Goal: Task Accomplishment & Management: Complete application form

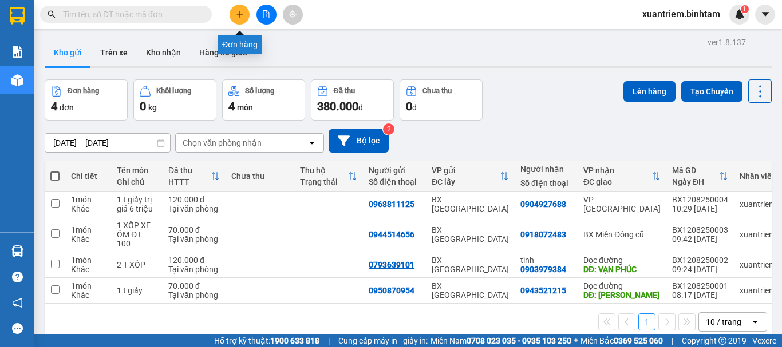
click at [244, 18] on button at bounding box center [239, 15] width 20 height 20
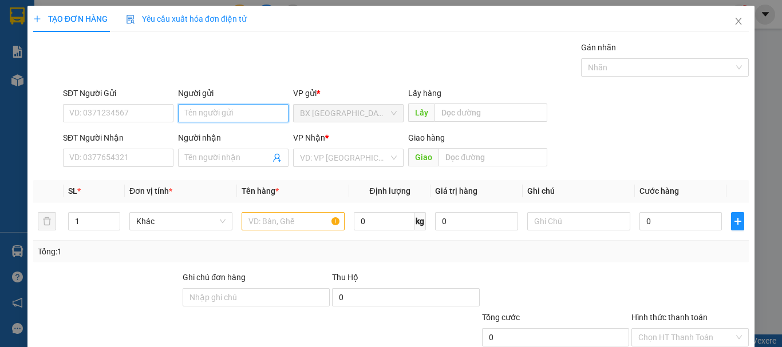
click at [201, 106] on input "Người gửi" at bounding box center [233, 113] width 110 height 18
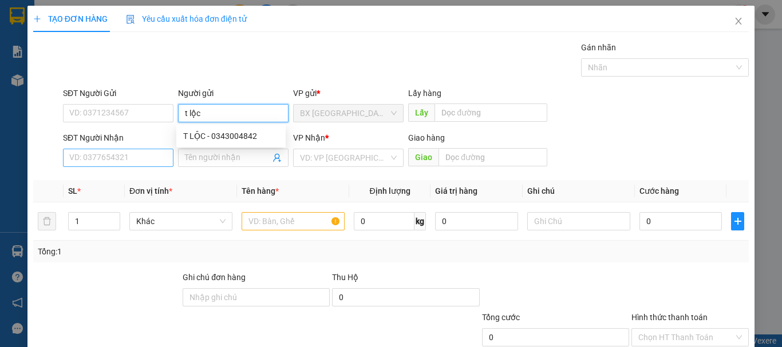
type input "t lộc"
click at [120, 166] on input "SĐT Người Nhận" at bounding box center [118, 158] width 110 height 18
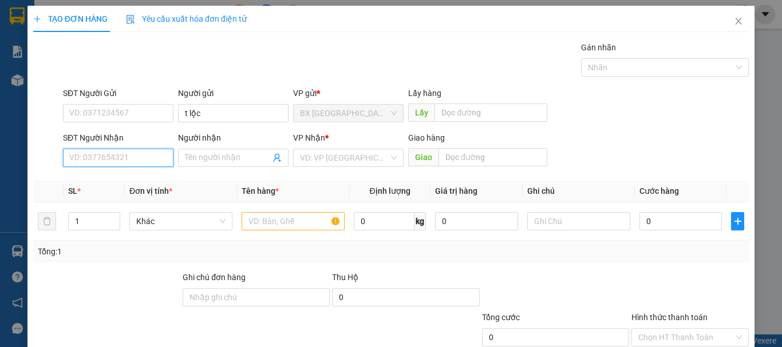
click at [119, 164] on input "SĐT Người Nhận" at bounding box center [118, 158] width 110 height 18
type input "0355639898"
click at [121, 163] on input "0355639898" at bounding box center [118, 158] width 110 height 18
click at [122, 185] on div "0355639898" at bounding box center [117, 181] width 96 height 13
type input "120.000"
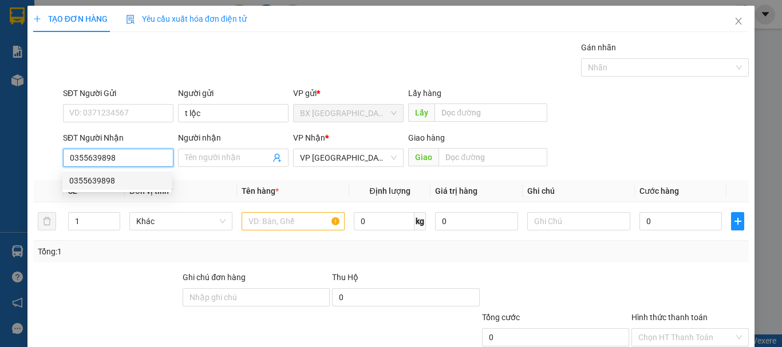
type input "120.000"
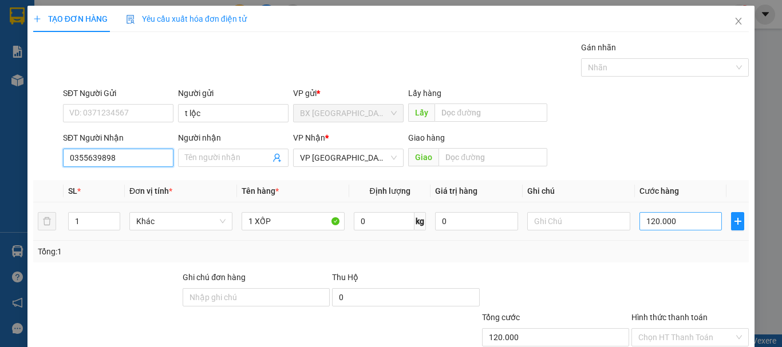
type input "0355639898"
click at [674, 223] on input "120.000" at bounding box center [680, 221] width 82 height 18
type input "1"
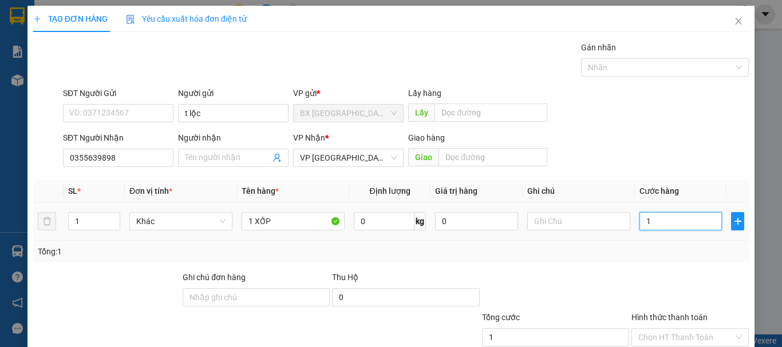
type input "13"
type input "130"
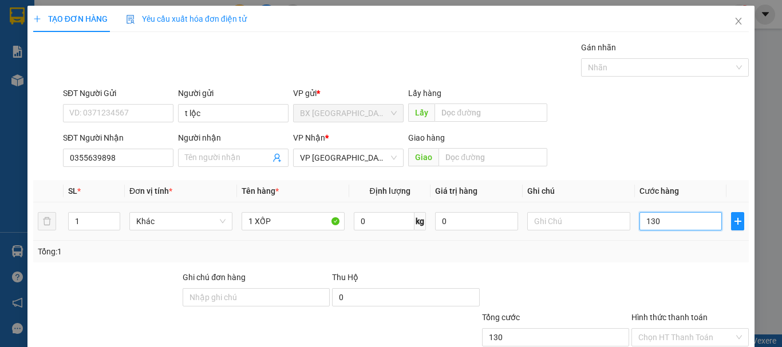
type input "1.300"
type input "13.000"
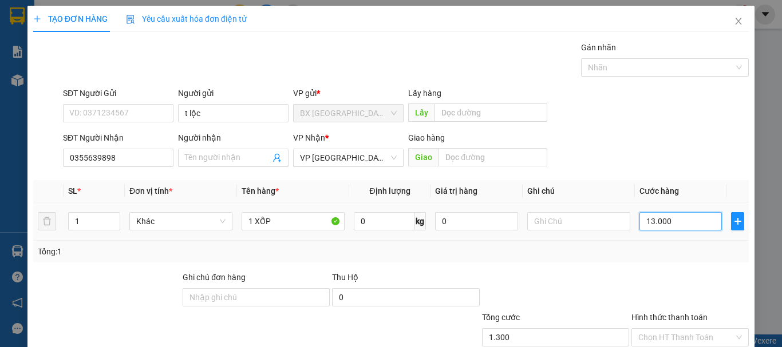
type input "13.000"
type input "130.000"
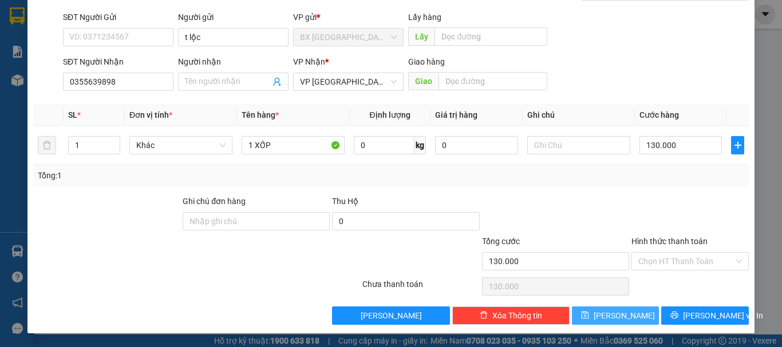
click at [640, 317] on button "[PERSON_NAME]" at bounding box center [616, 316] width 88 height 18
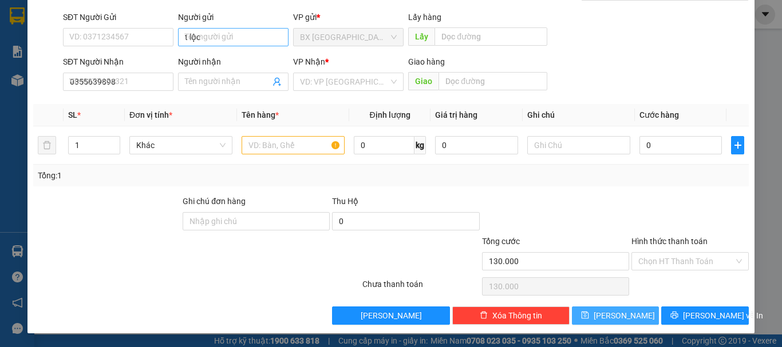
type input "0"
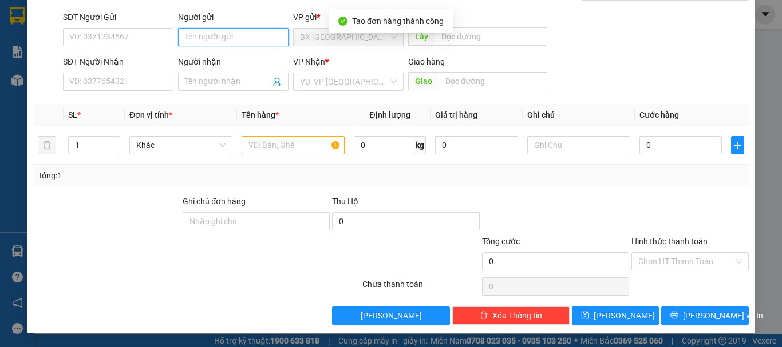
click at [251, 38] on input "Người gửi" at bounding box center [233, 37] width 110 height 18
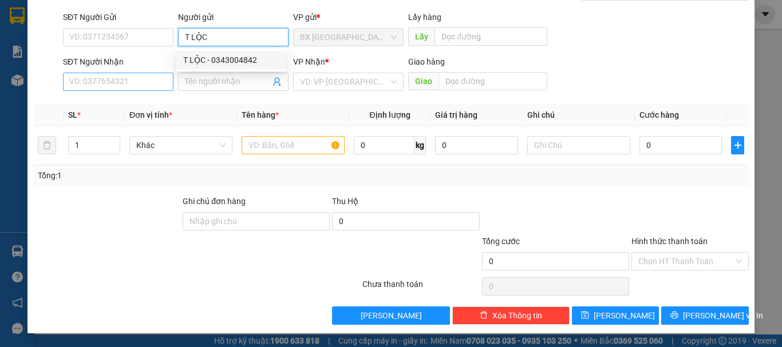
type input "T LỘC"
click at [157, 80] on input "SĐT Người Nhận" at bounding box center [118, 82] width 110 height 18
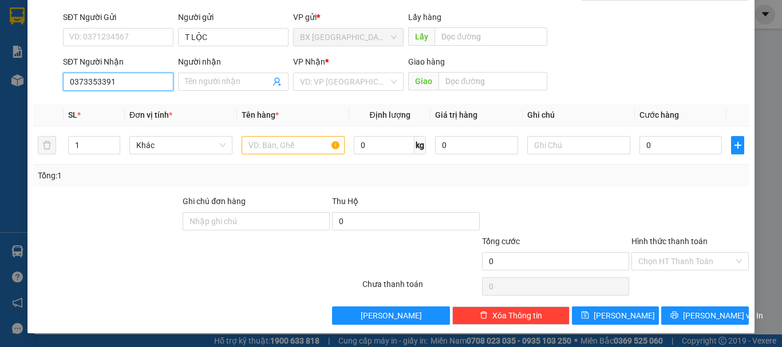
click at [139, 84] on input "0373353391" at bounding box center [118, 82] width 110 height 18
click at [122, 83] on input "0373353391" at bounding box center [118, 82] width 110 height 18
type input "0373353391"
click at [329, 81] on input "search" at bounding box center [344, 81] width 89 height 17
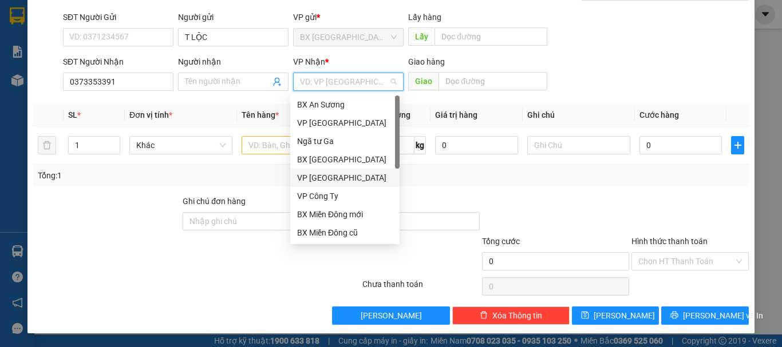
click at [319, 174] on div "VP [GEOGRAPHIC_DATA]" at bounding box center [345, 178] width 96 height 13
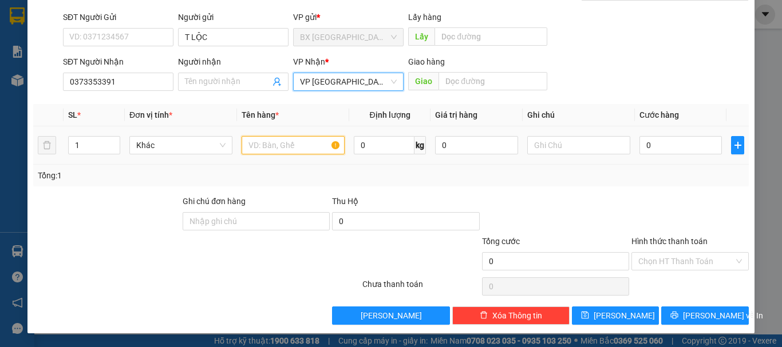
click at [271, 153] on input "text" at bounding box center [293, 145] width 103 height 18
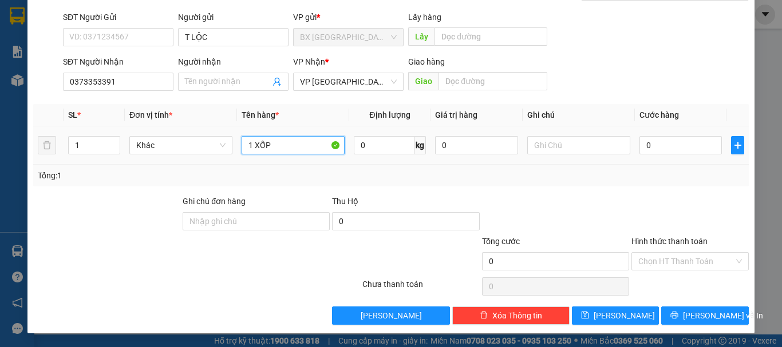
type input "1 XỐP"
click at [683, 134] on div "0" at bounding box center [680, 145] width 82 height 23
click at [676, 143] on input "0" at bounding box center [680, 145] width 82 height 18
type input "1"
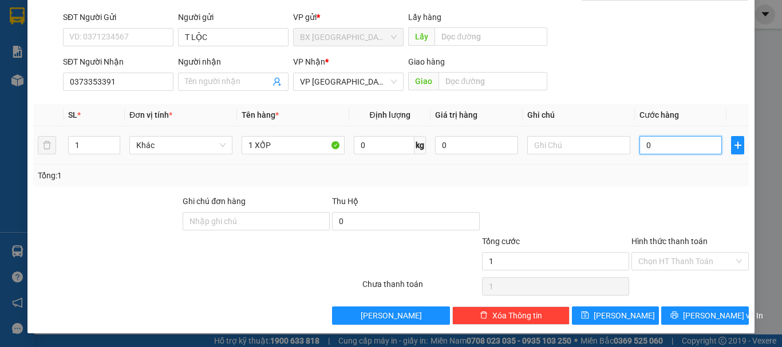
type input "1"
type input "10"
type input "100"
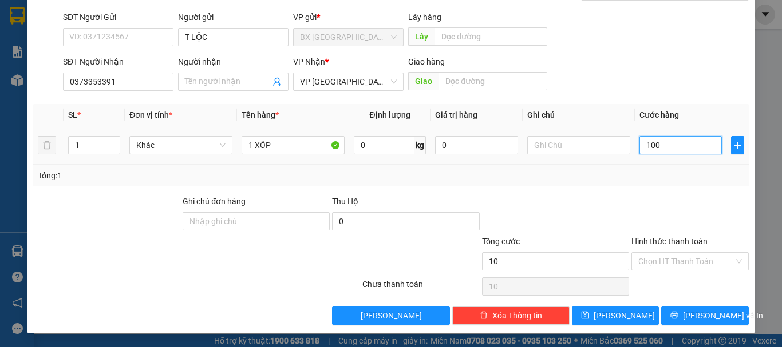
type input "100"
type input "1.000"
type input "10.000"
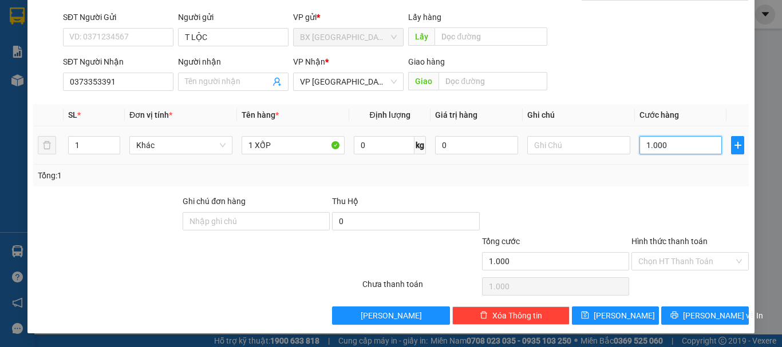
type input "10.000"
type input "100.000"
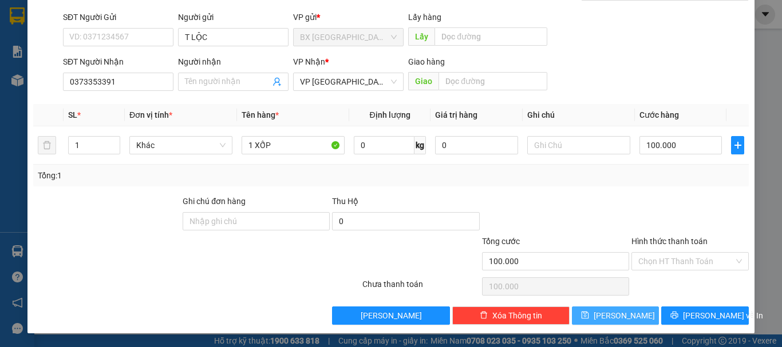
click at [629, 314] on button "[PERSON_NAME]" at bounding box center [616, 316] width 88 height 18
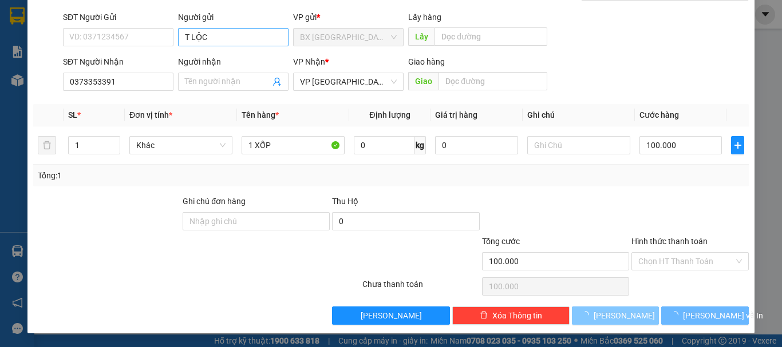
type input "0"
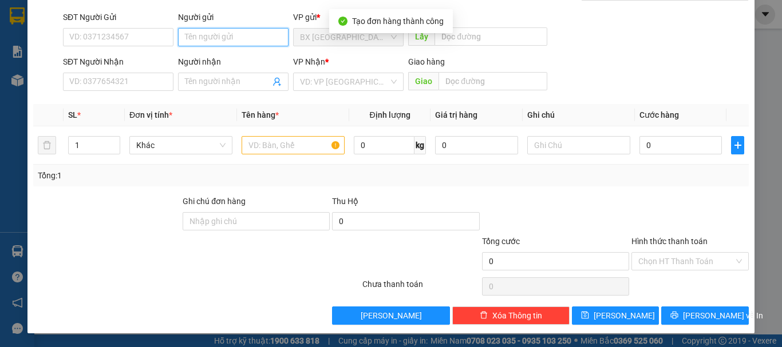
click at [208, 39] on input "Người gửi" at bounding box center [233, 37] width 110 height 18
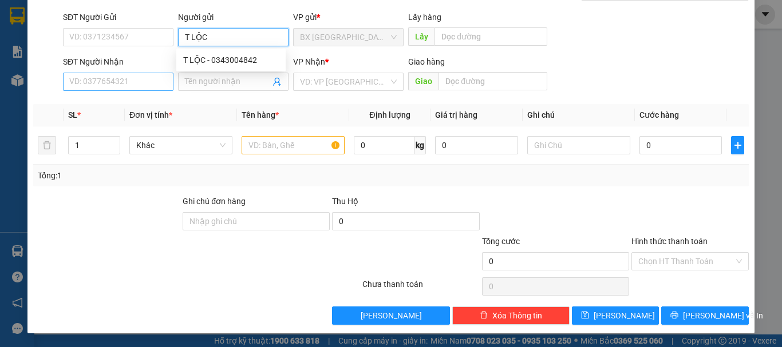
type input "T LỘC"
click at [118, 84] on input "SĐT Người Nhận" at bounding box center [118, 82] width 110 height 18
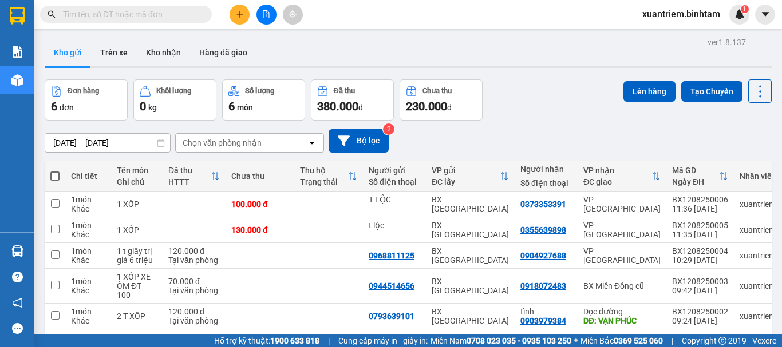
click at [235, 17] on button at bounding box center [239, 15] width 20 height 20
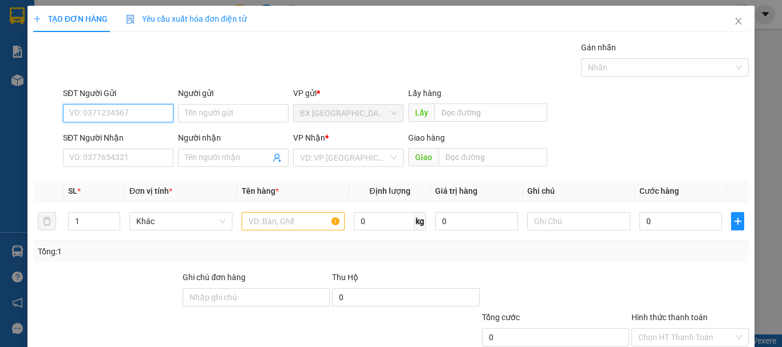
click at [147, 120] on input "SĐT Người Gửi" at bounding box center [118, 113] width 110 height 18
type input "0"
click at [149, 117] on input "0" at bounding box center [118, 113] width 110 height 18
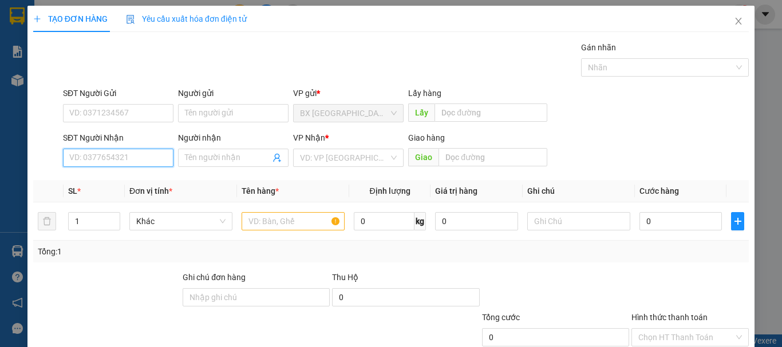
click at [132, 165] on input "SĐT Người Nhận" at bounding box center [118, 158] width 110 height 18
click at [141, 159] on input "0971252257" at bounding box center [118, 158] width 110 height 18
type input "0971252257"
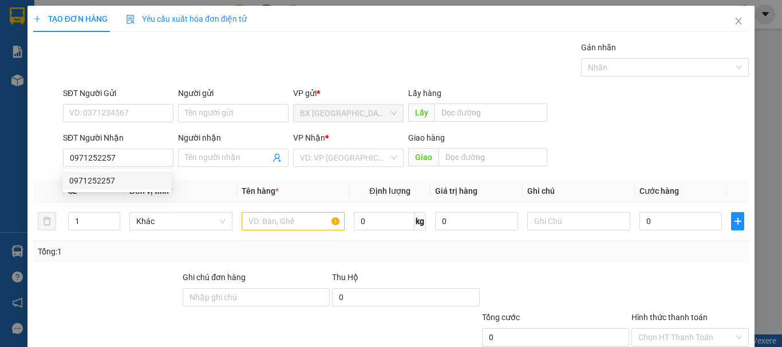
click at [132, 190] on div "0971252257 0971252257" at bounding box center [116, 180] width 109 height 23
click at [140, 181] on th "Đơn vị tính *" at bounding box center [181, 191] width 112 height 22
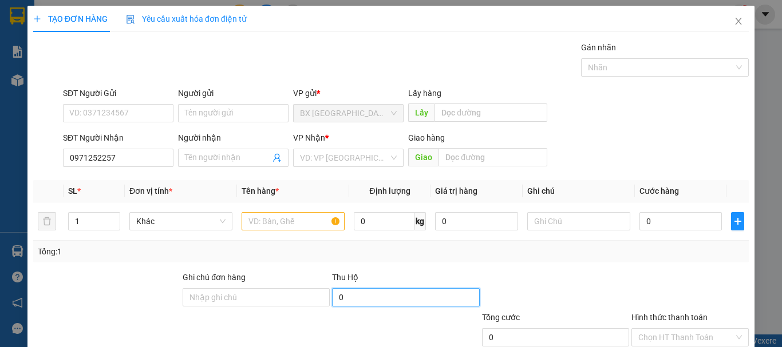
click at [379, 294] on input "0" at bounding box center [405, 297] width 147 height 18
type input "2.000.000"
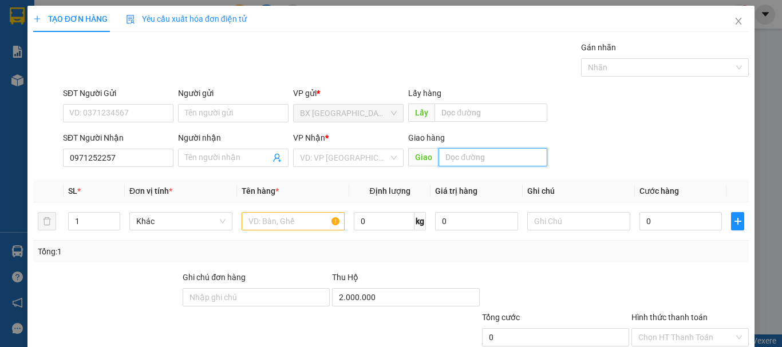
click at [456, 153] on input "text" at bounding box center [492, 157] width 109 height 18
type input "2"
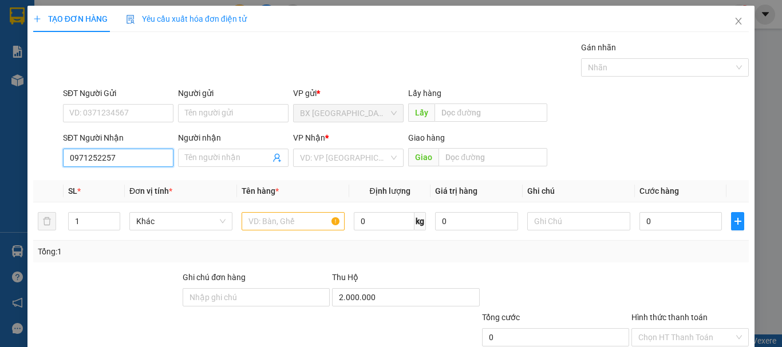
click at [131, 152] on input "0971252257" at bounding box center [118, 158] width 110 height 18
click at [132, 186] on div "0971252257" at bounding box center [117, 181] width 96 height 13
type input "THANH HÓA"
type input "2.200.000"
type input "200.000"
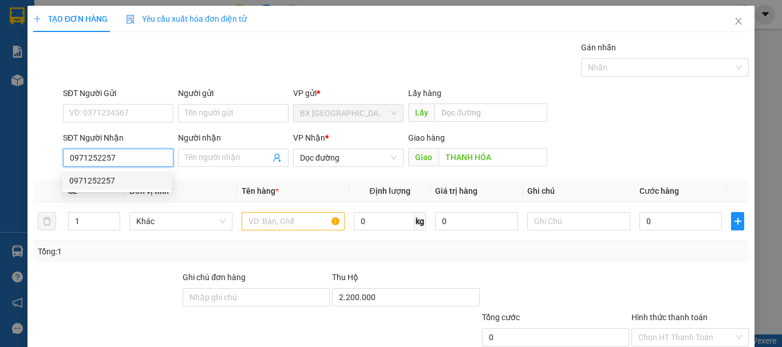
type input "200.000"
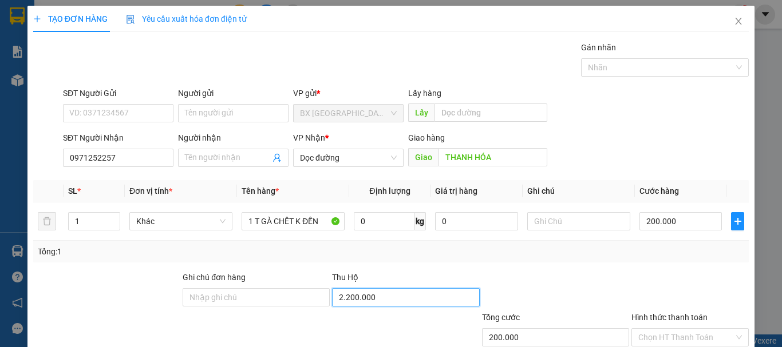
click at [392, 298] on input "2.200.000" at bounding box center [405, 297] width 147 height 18
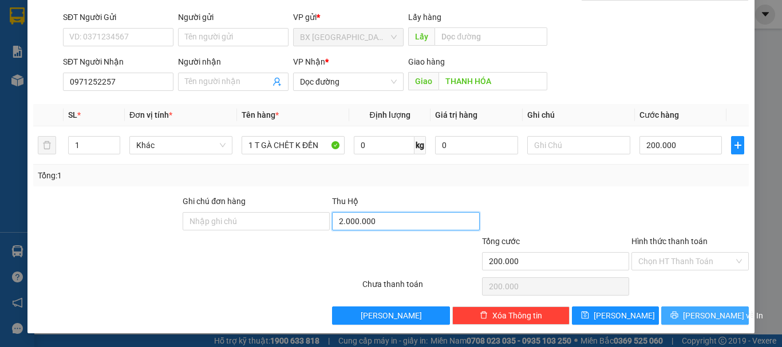
type input "2.000.000"
click at [670, 307] on button "[PERSON_NAME] và In" at bounding box center [705, 316] width 88 height 18
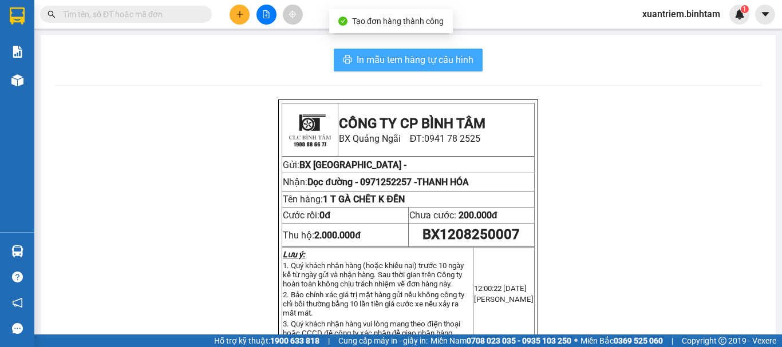
click at [450, 53] on span "In mẫu tem hàng tự cấu hình" at bounding box center [415, 60] width 117 height 14
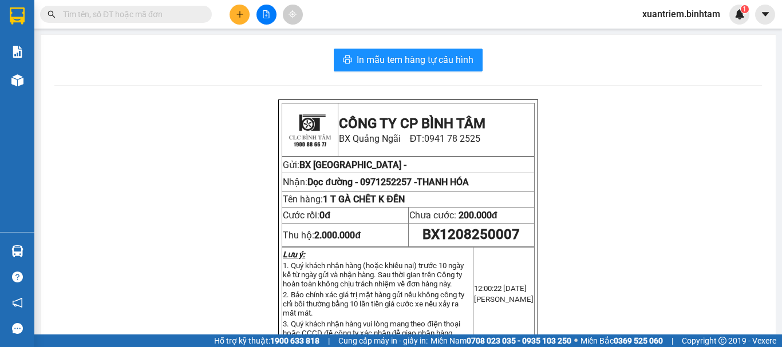
click at [237, 10] on icon "plus" at bounding box center [240, 14] width 8 height 8
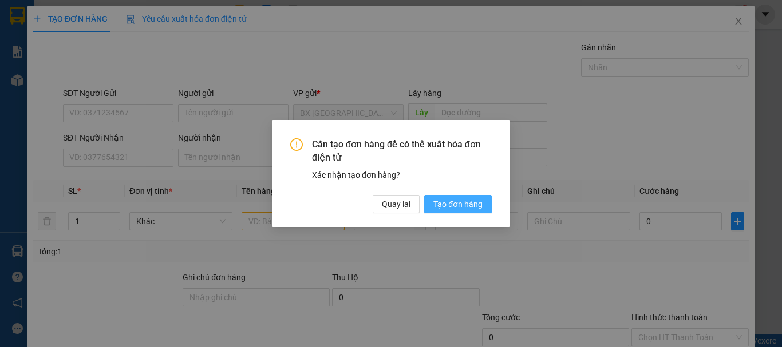
click at [444, 202] on span "Tạo đơn hàng" at bounding box center [457, 204] width 49 height 13
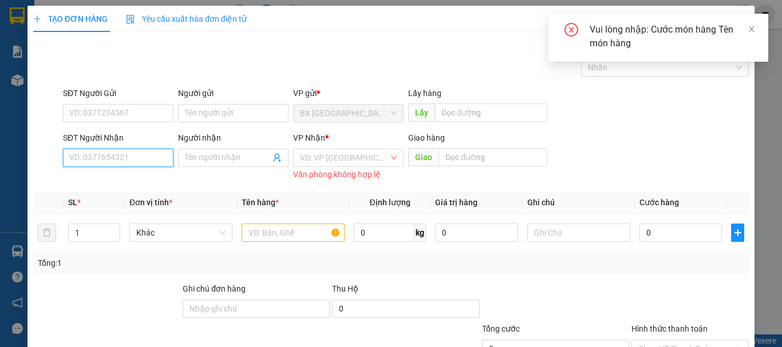
click at [155, 156] on input "SĐT Người Nhận" at bounding box center [118, 158] width 110 height 18
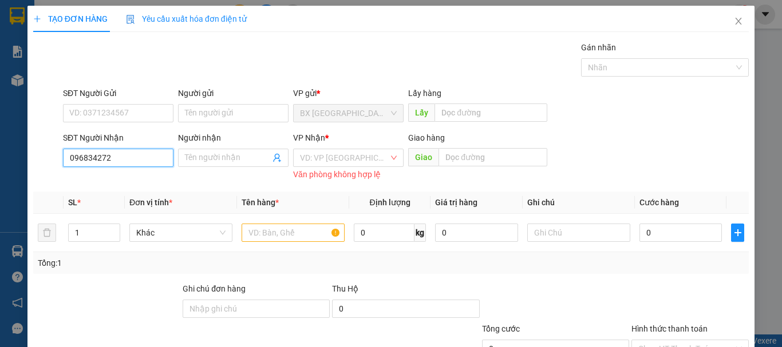
type input "0968342728"
click at [155, 156] on input "0968342728" at bounding box center [118, 158] width 110 height 18
click at [112, 187] on div "0968342728" at bounding box center [117, 181] width 96 height 13
type input "100.000"
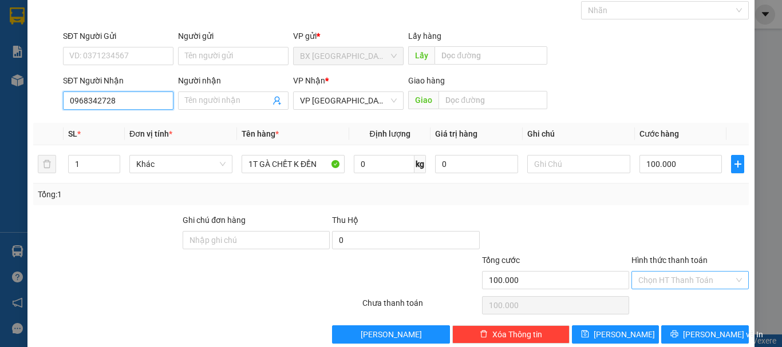
scroll to position [76, 0]
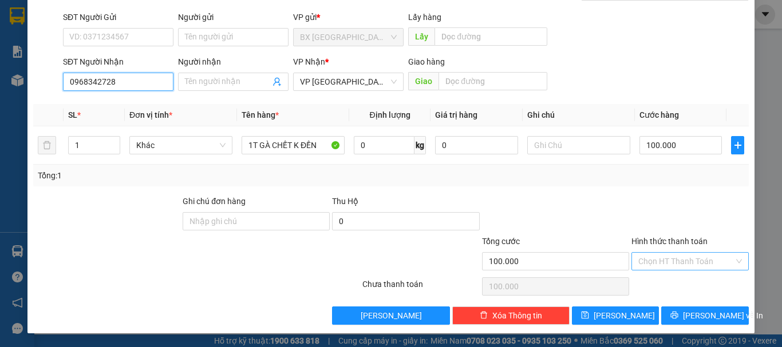
type input "0968342728"
click at [701, 255] on input "Hình thức thanh toán" at bounding box center [686, 261] width 96 height 17
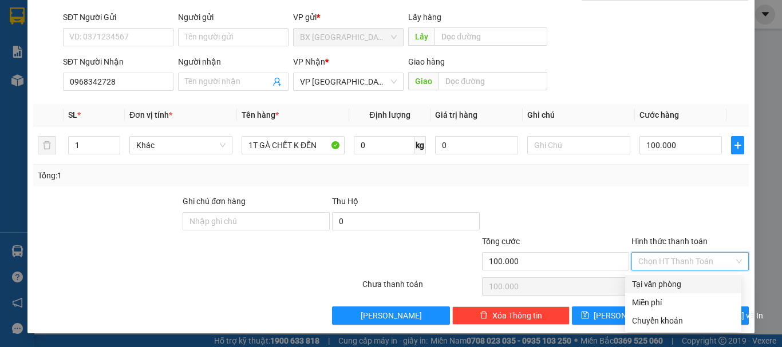
click at [687, 287] on div "Tại văn phòng" at bounding box center [683, 284] width 102 height 13
type input "0"
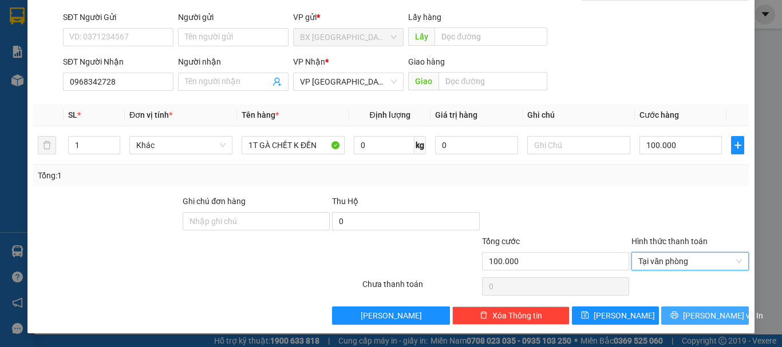
click at [691, 318] on span "[PERSON_NAME] và In" at bounding box center [723, 316] width 80 height 13
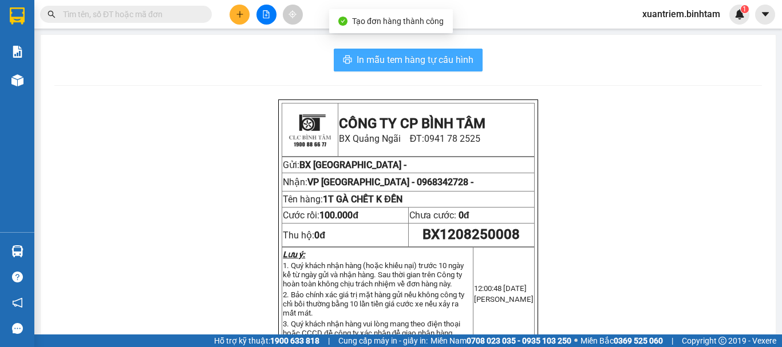
click at [383, 71] on button "In mẫu tem hàng tự cấu hình" at bounding box center [408, 60] width 149 height 23
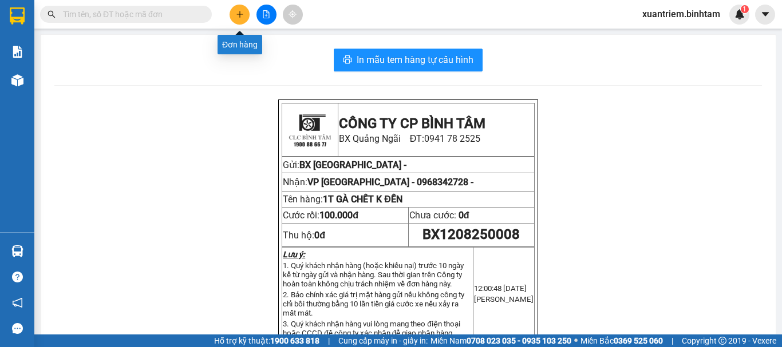
click at [239, 17] on icon "plus" at bounding box center [240, 14] width 8 height 8
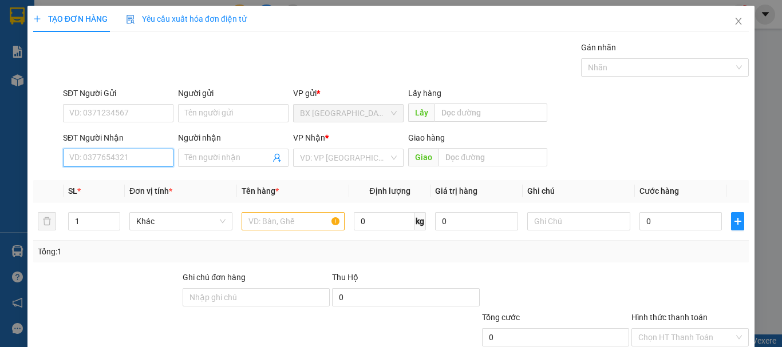
click at [159, 152] on input "SĐT Người Nhận" at bounding box center [118, 158] width 110 height 18
click at [157, 159] on input "SĐT Người Nhận" at bounding box center [118, 158] width 110 height 18
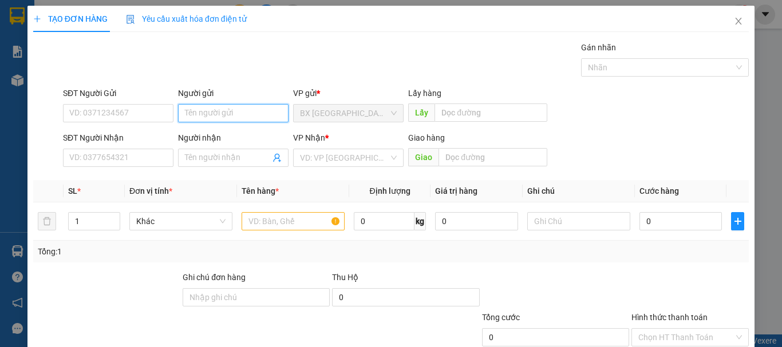
click at [215, 110] on input "Người gửi" at bounding box center [233, 113] width 110 height 18
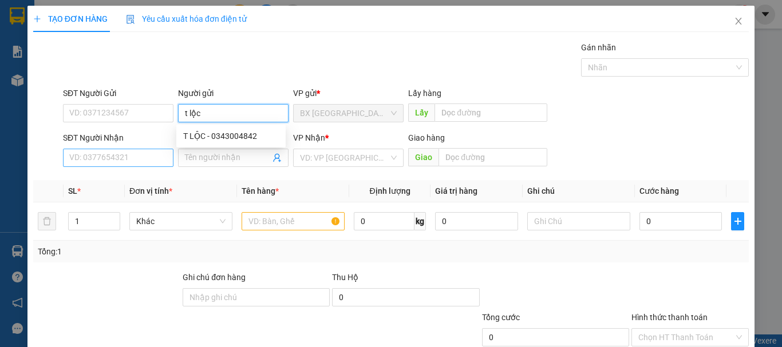
type input "t lộc"
click at [131, 155] on input "SĐT Người Nhận" at bounding box center [118, 158] width 110 height 18
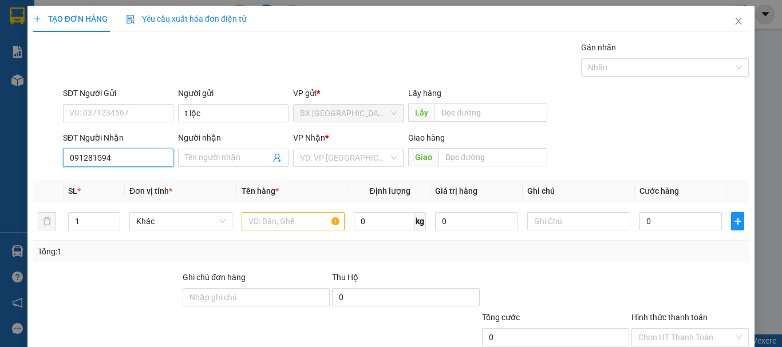
type input "0912815947"
click at [118, 182] on div "0912815947" at bounding box center [117, 181] width 96 height 13
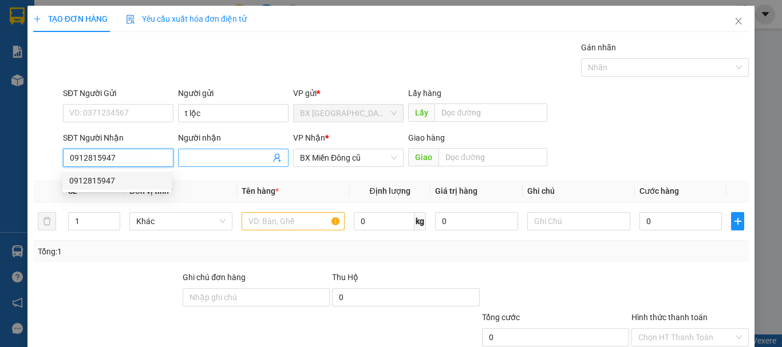
type input "110.000"
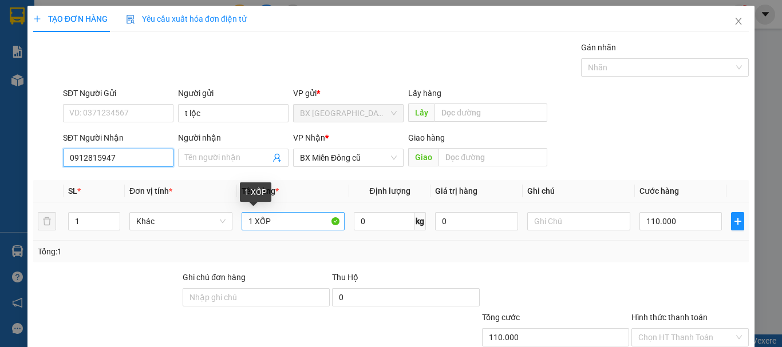
type input "0912815947"
drag, startPoint x: 282, startPoint y: 216, endPoint x: 254, endPoint y: 227, distance: 30.6
click at [254, 227] on input "1 XỐP" at bounding box center [293, 221] width 103 height 18
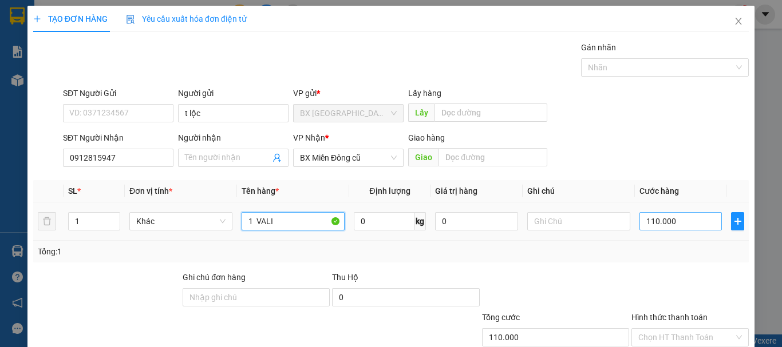
type input "1 VALI"
click at [676, 221] on input "110.000" at bounding box center [680, 221] width 82 height 18
type input "1"
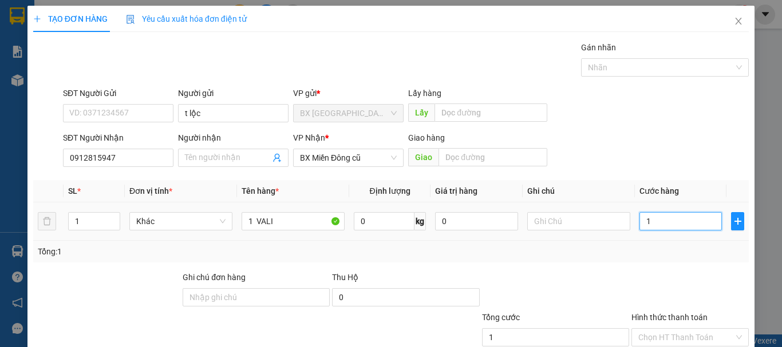
type input "13"
type input "130"
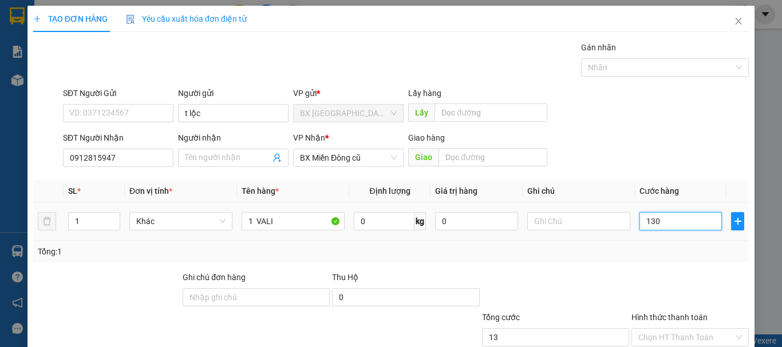
type input "130"
type input "1.300"
type input "13.000"
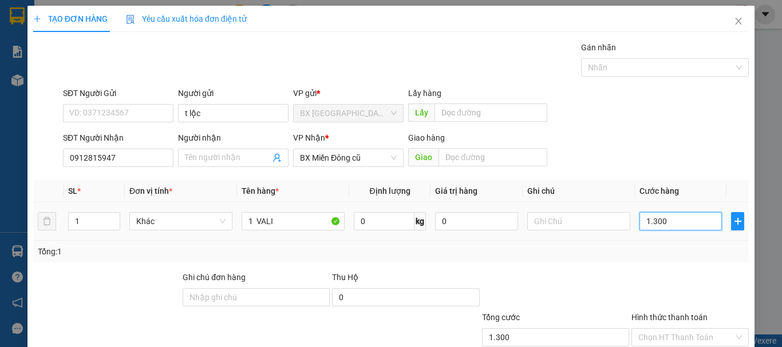
type input "13.000"
type input "130.000"
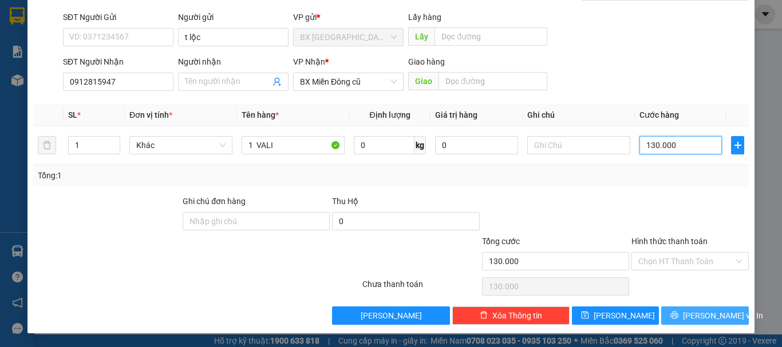
type input "130.000"
click at [678, 318] on icon "printer" at bounding box center [674, 315] width 7 height 7
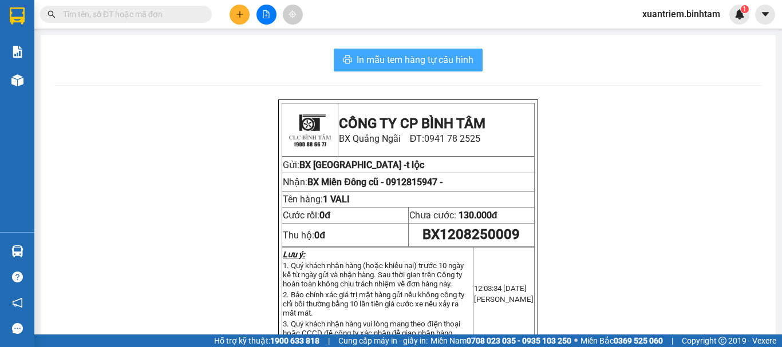
click at [402, 53] on span "In mẫu tem hàng tự cấu hình" at bounding box center [415, 60] width 117 height 14
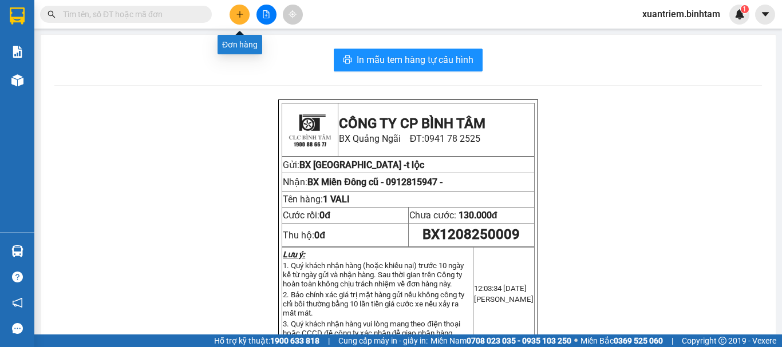
click at [239, 18] on button at bounding box center [239, 15] width 20 height 20
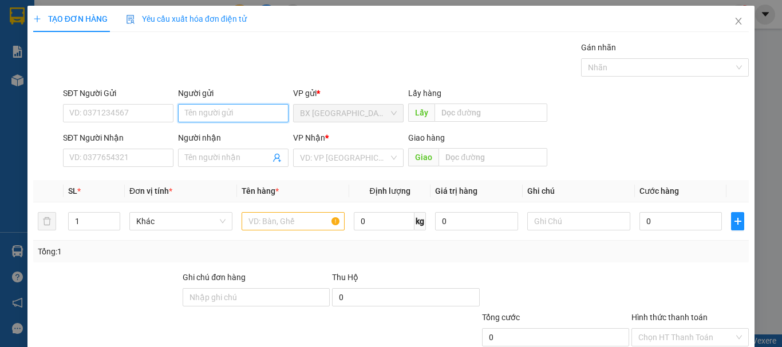
click at [231, 116] on input "Người gửi" at bounding box center [233, 113] width 110 height 18
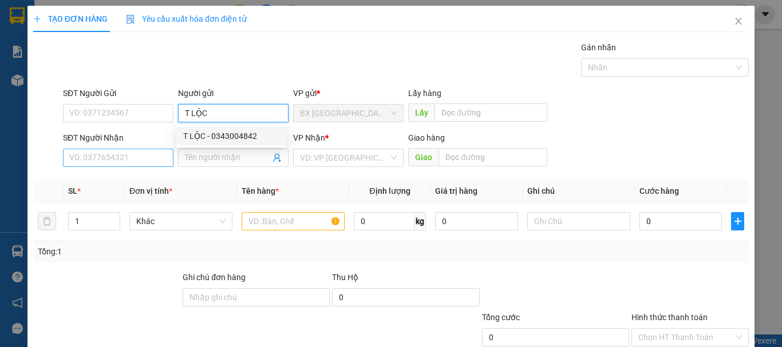
type input "T LỘC"
click at [157, 159] on input "SĐT Người Nhận" at bounding box center [118, 158] width 110 height 18
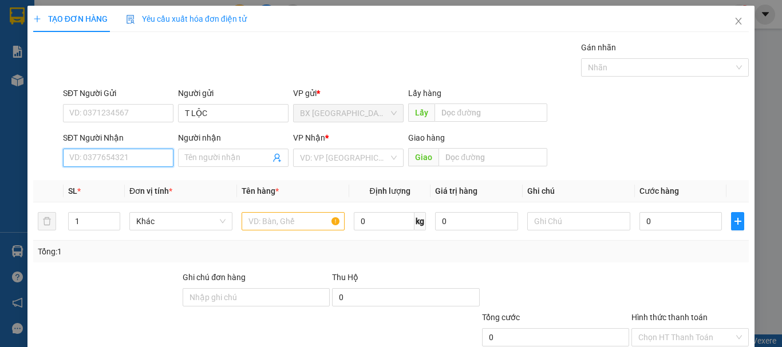
click at [125, 161] on input "SĐT Người Nhận" at bounding box center [118, 158] width 110 height 18
type input "0909176838"
click at [118, 159] on input "0909176838" at bounding box center [118, 158] width 110 height 18
click at [129, 179] on div "0909176838" at bounding box center [117, 181] width 96 height 13
type input "50.000"
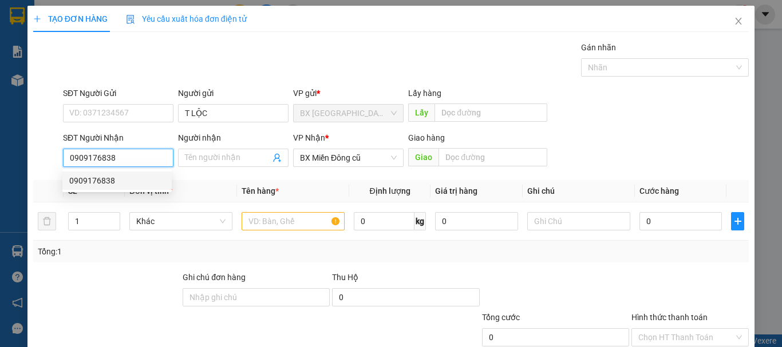
type input "50.000"
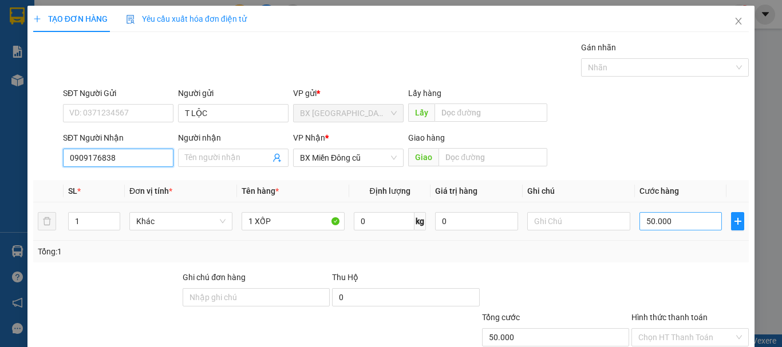
type input "0909176838"
click at [703, 217] on input "50.000" at bounding box center [680, 221] width 82 height 18
type input "1"
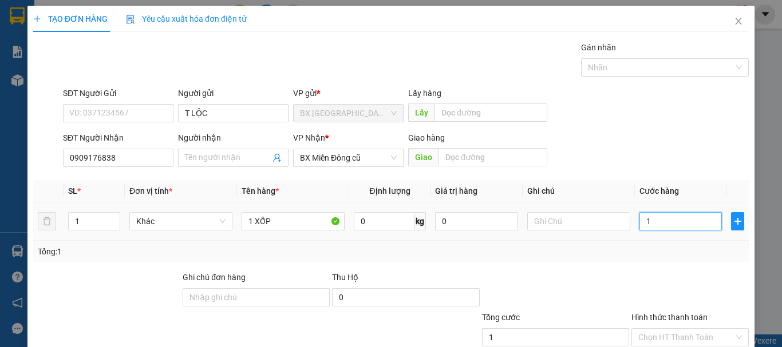
type input "10"
type input "100"
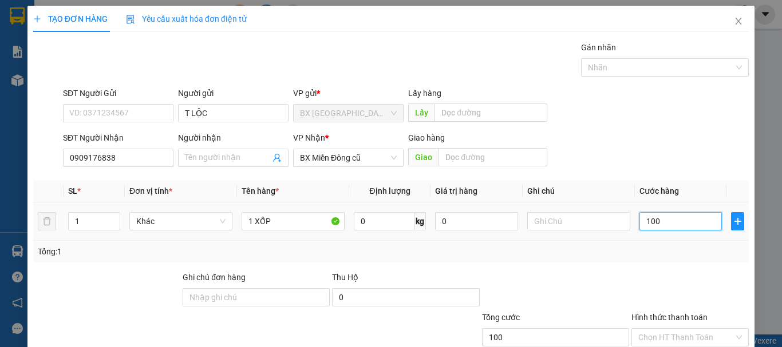
type input "1.000"
type input "10.000"
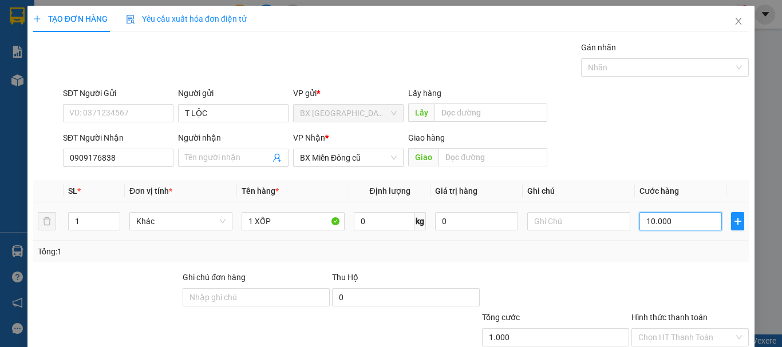
type input "10.000"
type input "100.000"
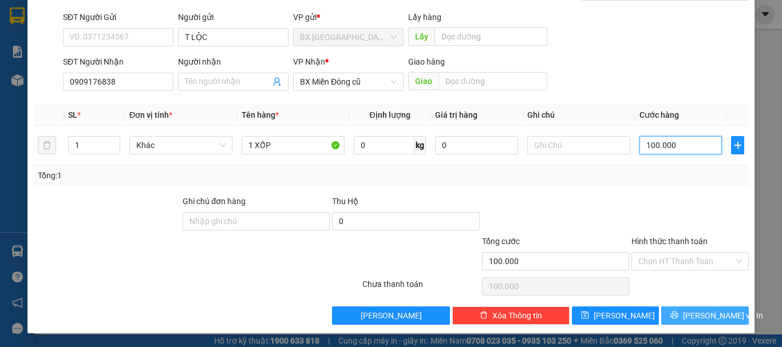
type input "100.000"
click at [707, 320] on span "[PERSON_NAME] và In" at bounding box center [723, 316] width 80 height 13
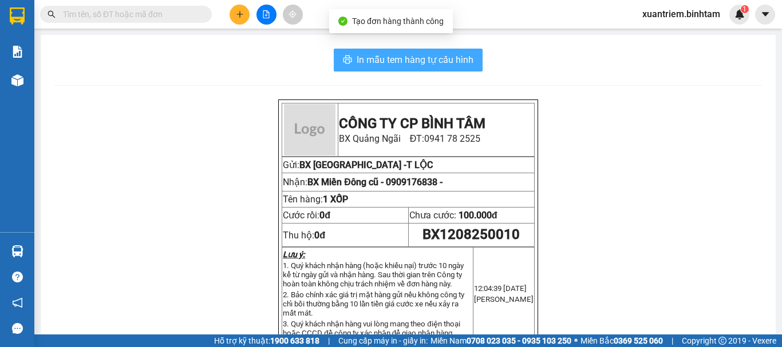
click at [453, 60] on span "In mẫu tem hàng tự cấu hình" at bounding box center [415, 60] width 117 height 14
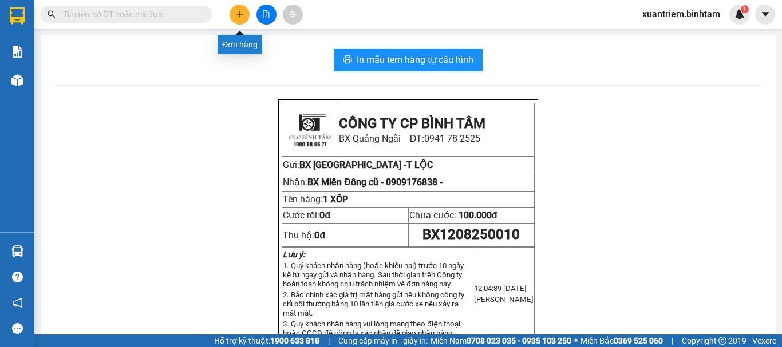
click at [242, 18] on icon "plus" at bounding box center [240, 14] width 8 height 8
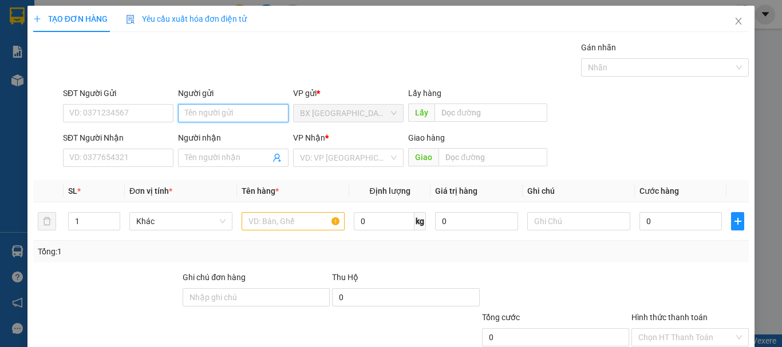
click at [262, 112] on input "Người gửi" at bounding box center [233, 113] width 110 height 18
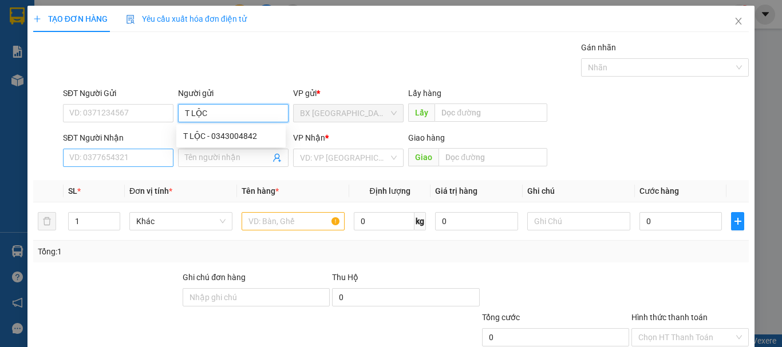
type input "T LỘC"
click at [78, 163] on input "SĐT Người Nhận" at bounding box center [118, 158] width 110 height 18
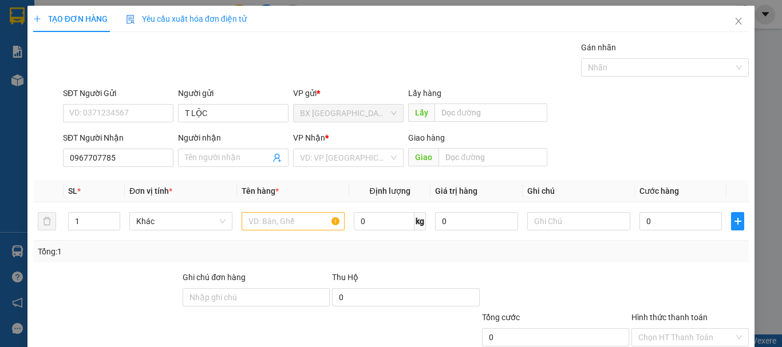
click at [133, 169] on div "SĐT Người Nhận 0967707785 0967707785" at bounding box center [118, 152] width 110 height 40
click at [89, 156] on input "0967707785" at bounding box center [118, 158] width 110 height 18
click at [96, 159] on input "0967707785" at bounding box center [118, 158] width 110 height 18
click at [152, 159] on input "0967767785" at bounding box center [118, 158] width 110 height 18
click at [96, 154] on input "0967767785" at bounding box center [118, 158] width 110 height 18
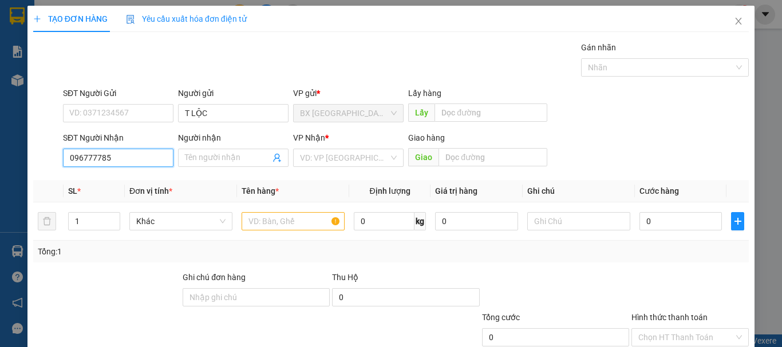
type input "0967707785"
click at [130, 157] on input "0967707785" at bounding box center [118, 158] width 110 height 18
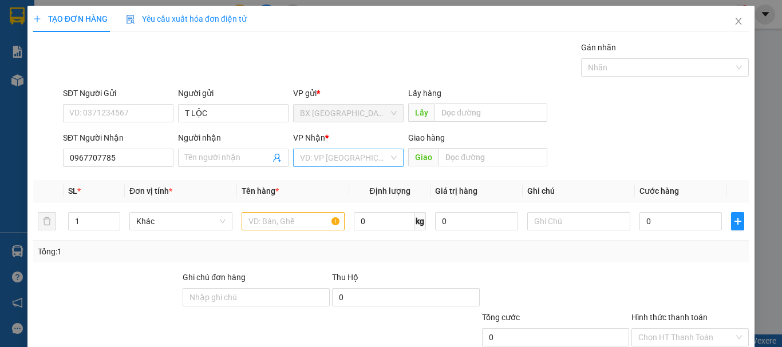
click at [318, 156] on input "search" at bounding box center [344, 157] width 89 height 17
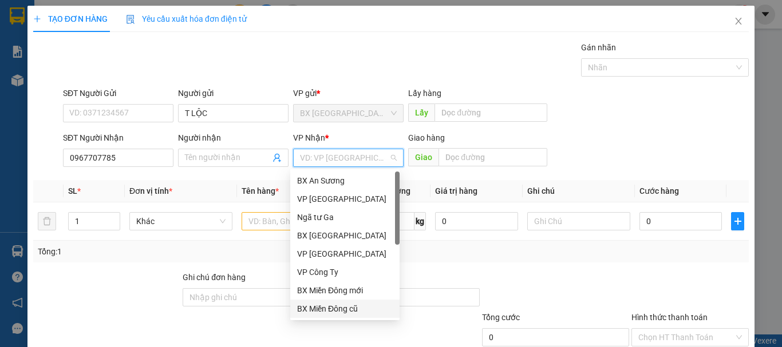
scroll to position [37, 0]
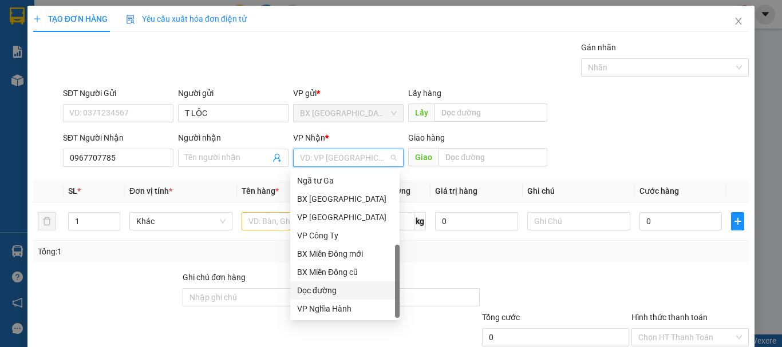
click at [354, 288] on div "Dọc đường" at bounding box center [345, 290] width 96 height 13
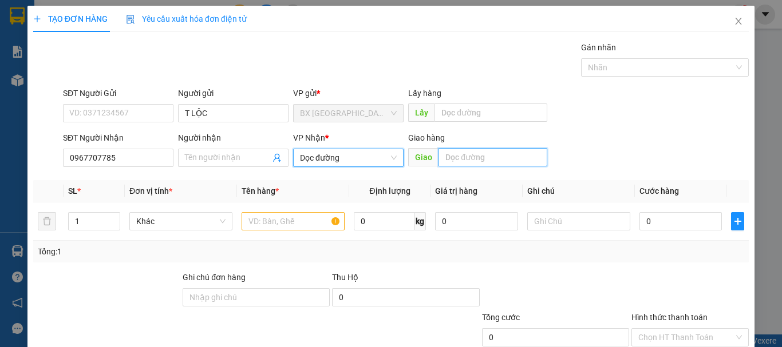
click at [516, 149] on input "text" at bounding box center [492, 157] width 109 height 18
type input "VẠN PHÚC"
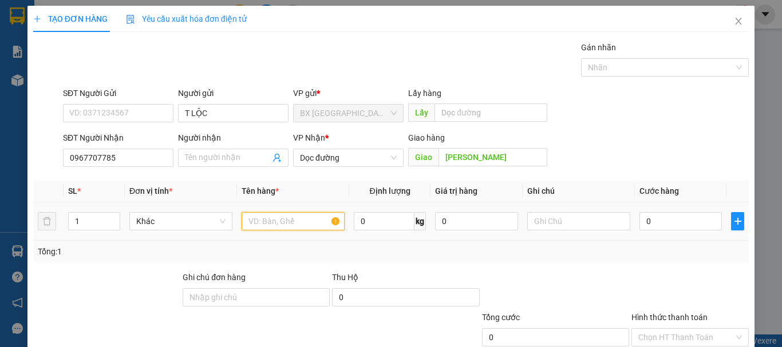
click at [307, 216] on input "text" at bounding box center [293, 221] width 103 height 18
type input "1 XỐP"
click at [699, 228] on input "0" at bounding box center [680, 221] width 82 height 18
type input "1"
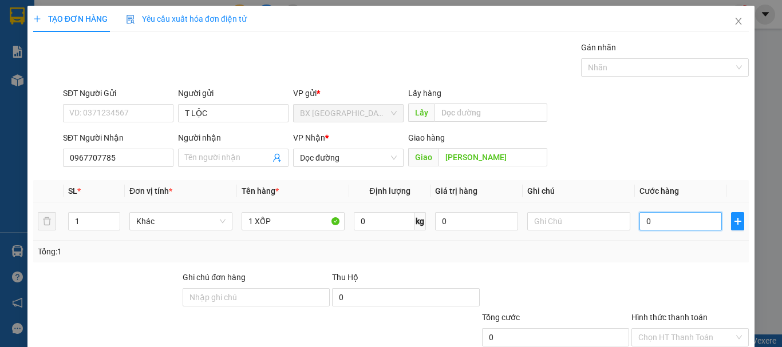
type input "1"
type input "10"
type input "100"
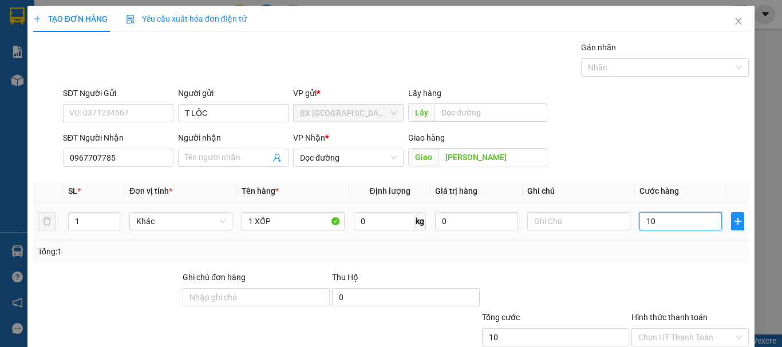
type input "100"
type input "1.000"
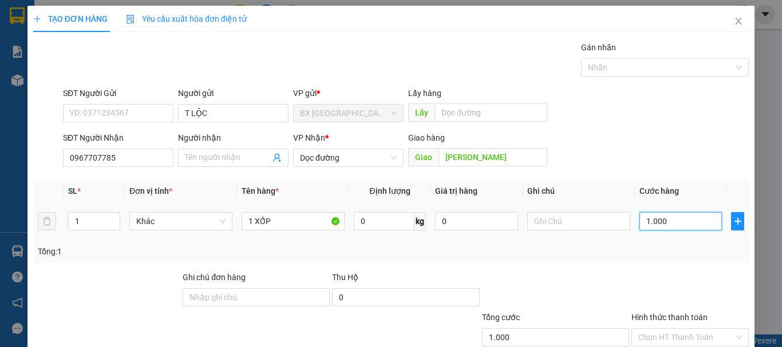
type input "10.000"
type input "100.000"
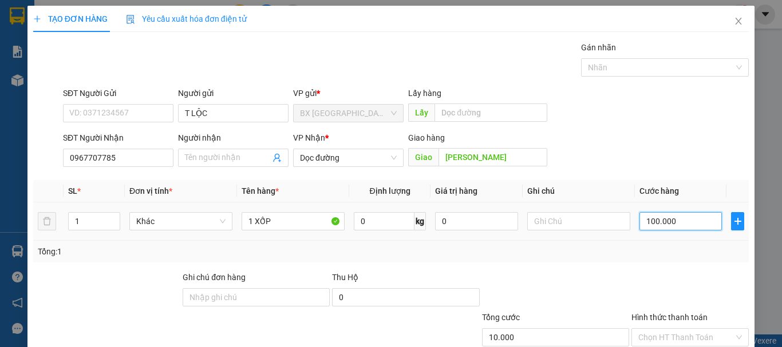
type input "100.000"
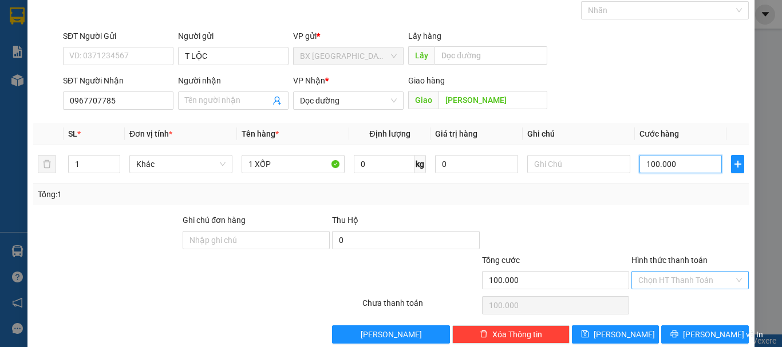
scroll to position [76, 0]
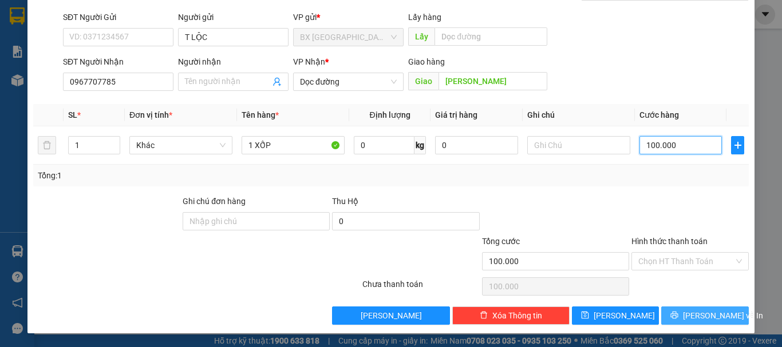
type input "100.000"
click at [715, 323] on button "[PERSON_NAME] và In" at bounding box center [705, 316] width 88 height 18
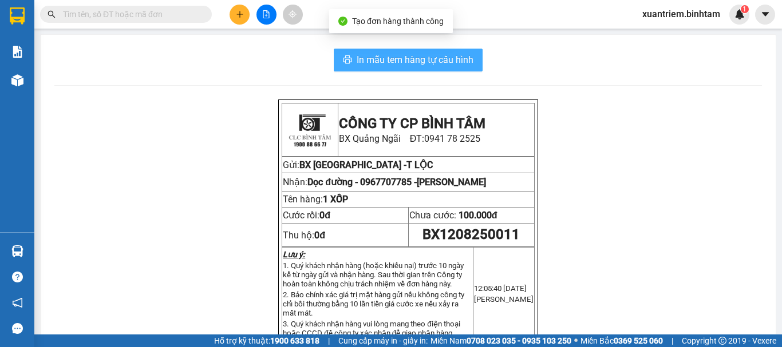
click at [399, 66] on span "In mẫu tem hàng tự cấu hình" at bounding box center [415, 60] width 117 height 14
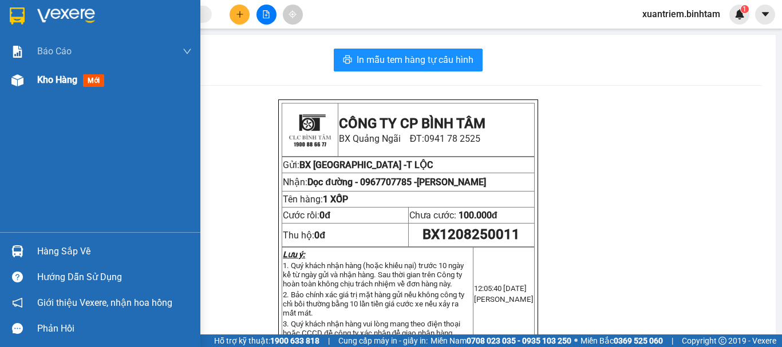
click at [35, 71] on div "Kho hàng mới" at bounding box center [100, 80] width 200 height 29
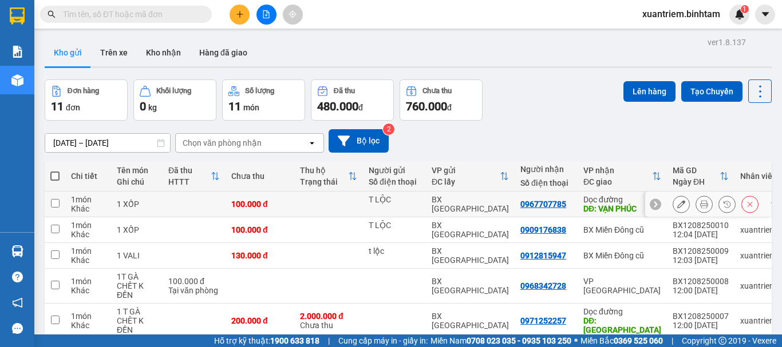
scroll to position [172, 0]
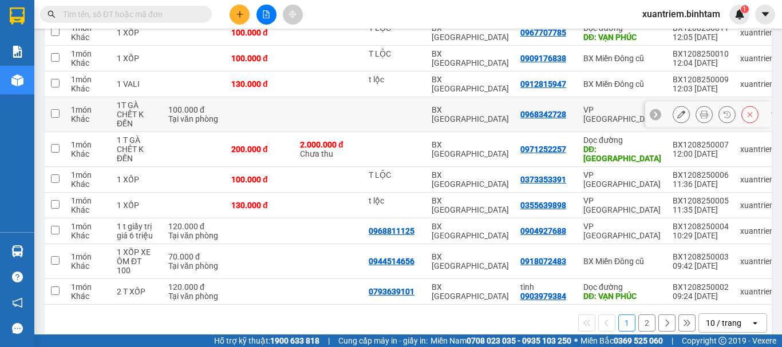
click at [242, 124] on td at bounding box center [259, 114] width 69 height 35
checkbox input "true"
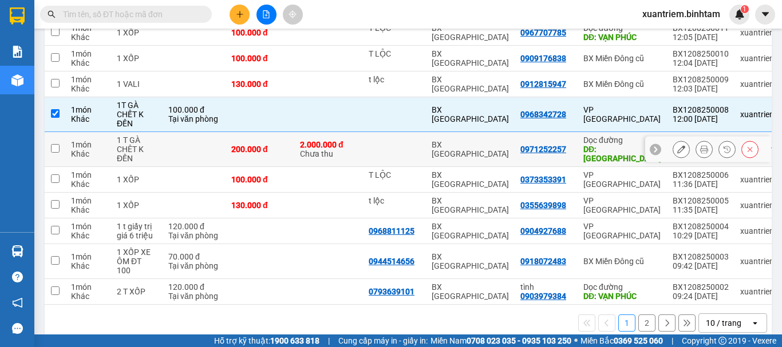
click at [224, 151] on td at bounding box center [194, 149] width 63 height 35
checkbox input "true"
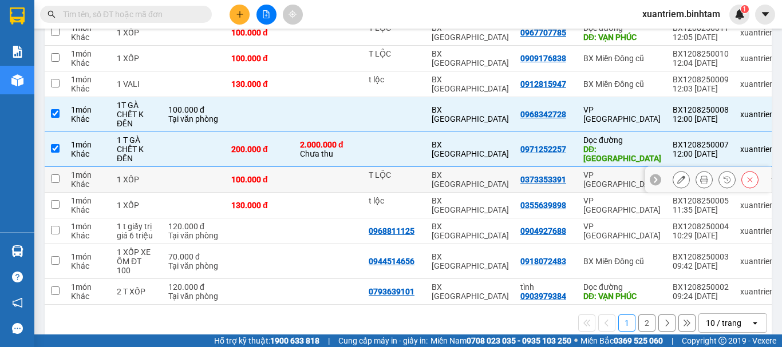
click at [197, 182] on td at bounding box center [194, 180] width 63 height 26
checkbox input "true"
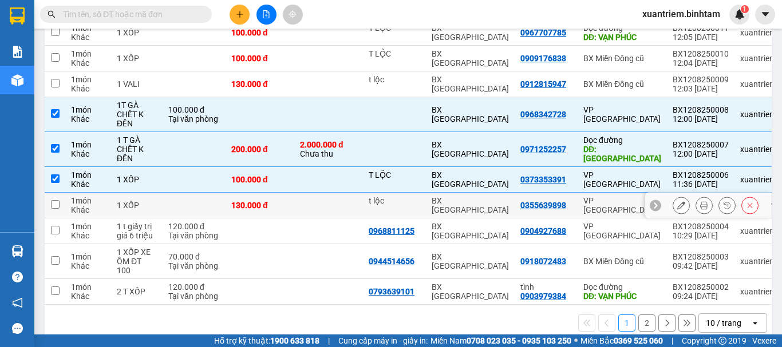
click at [182, 203] on td at bounding box center [194, 206] width 63 height 26
checkbox input "true"
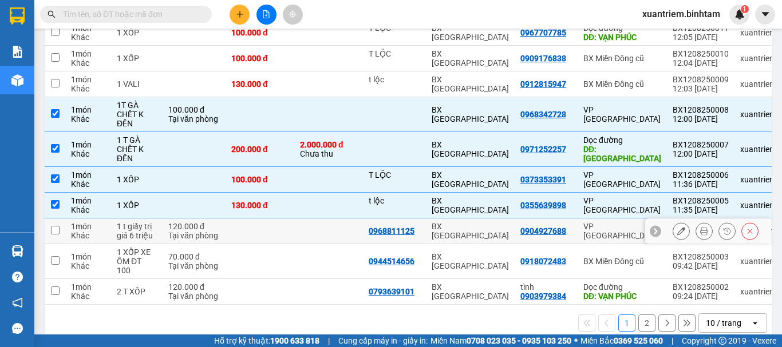
click at [171, 238] on div "Tại văn phòng" at bounding box center [194, 235] width 52 height 9
checkbox input "true"
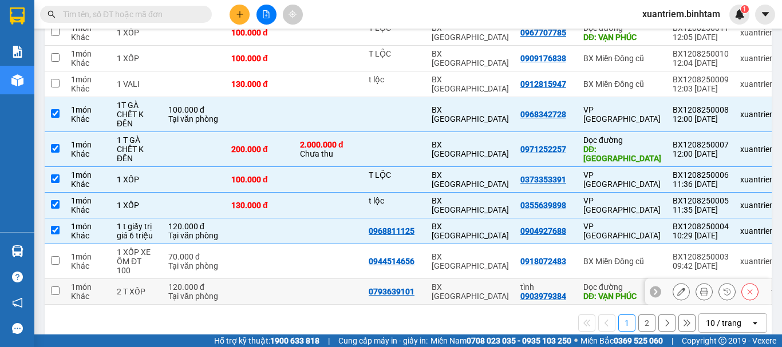
scroll to position [0, 0]
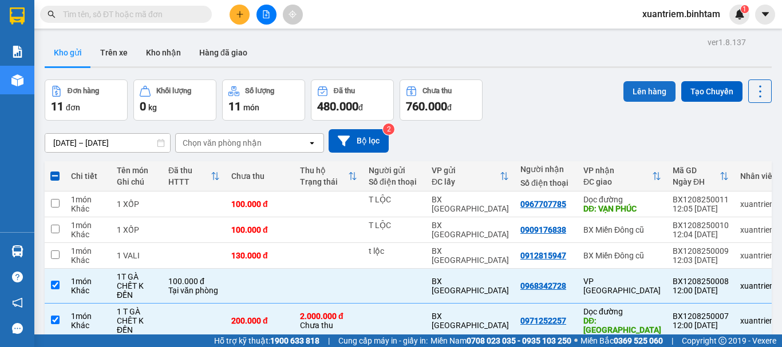
click at [638, 92] on button "Lên hàng" at bounding box center [649, 91] width 52 height 21
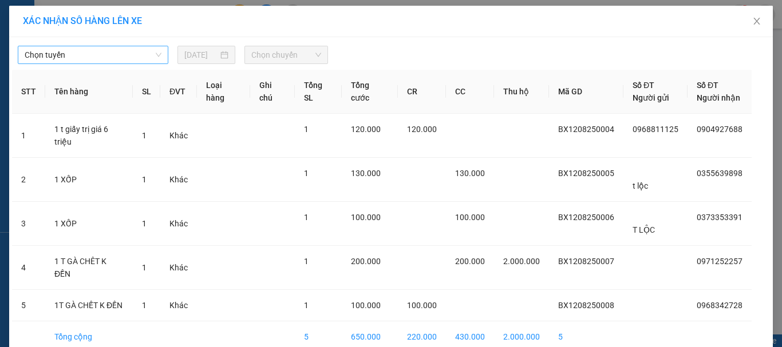
click at [118, 56] on span "Chọn tuyến" at bounding box center [93, 54] width 137 height 17
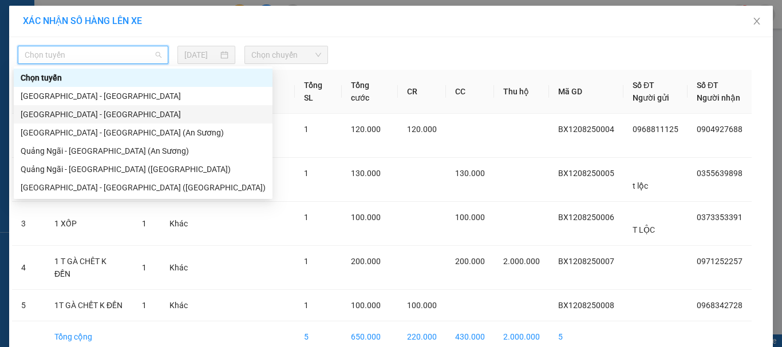
click at [94, 113] on div "Quảng Ngãi - Hà Nội" at bounding box center [143, 114] width 245 height 13
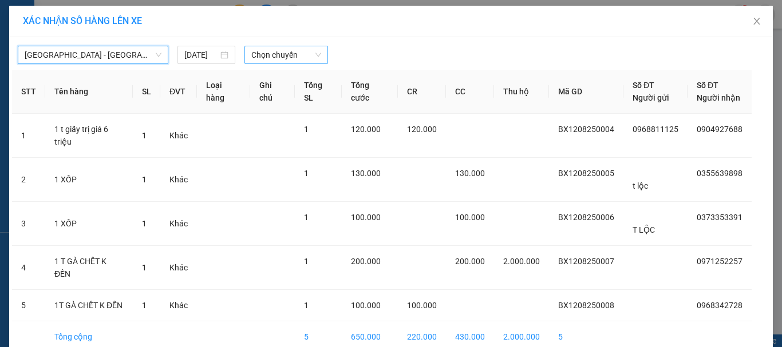
click at [286, 56] on span "Chọn chuyến" at bounding box center [286, 54] width 70 height 17
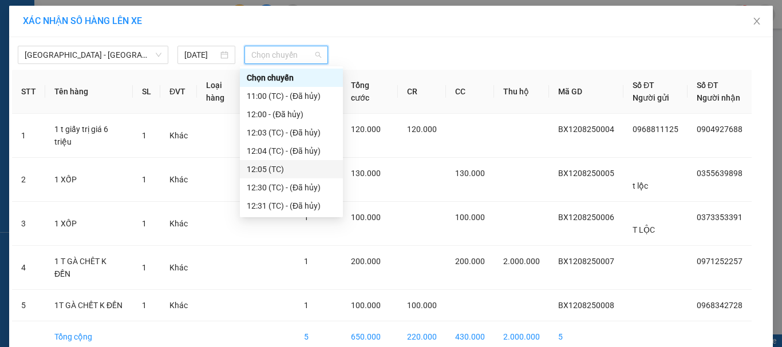
click at [286, 172] on div "12:05 (TC)" at bounding box center [291, 169] width 89 height 13
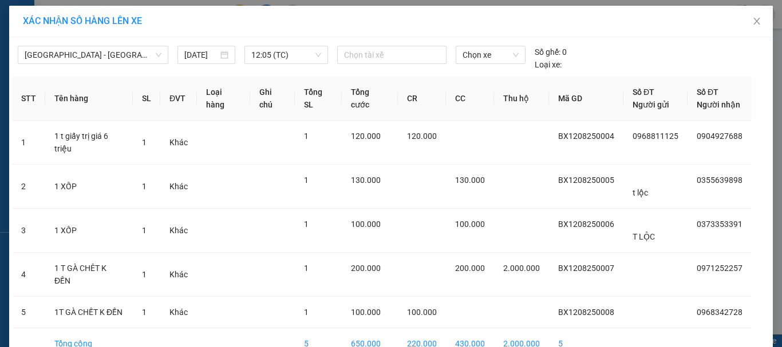
click at [277, 43] on div "Quảng Ngãi - Hà Nội 12/08/2025 12:05 (TC) Chọn tài xế Chọn xe Số ghế: 0 Loại xe:" at bounding box center [391, 55] width 758 height 31
click at [308, 64] on div "12:05 (TC)" at bounding box center [286, 55] width 84 height 18
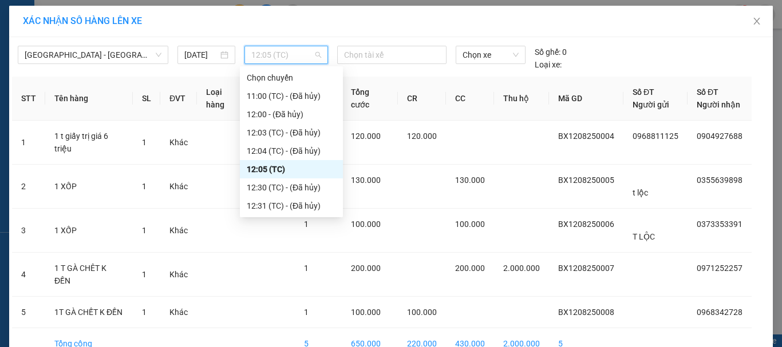
click at [274, 171] on div "12:05 (TC)" at bounding box center [291, 169] width 89 height 13
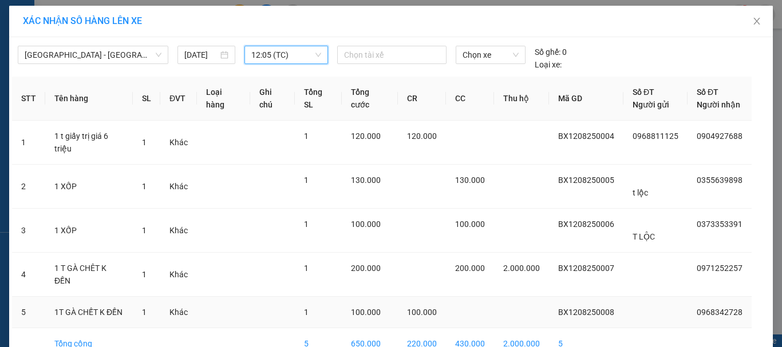
scroll to position [39, 0]
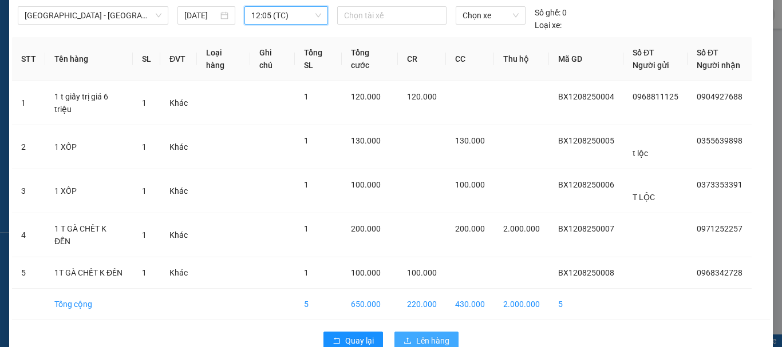
click at [410, 332] on button "Lên hàng" at bounding box center [426, 341] width 64 height 18
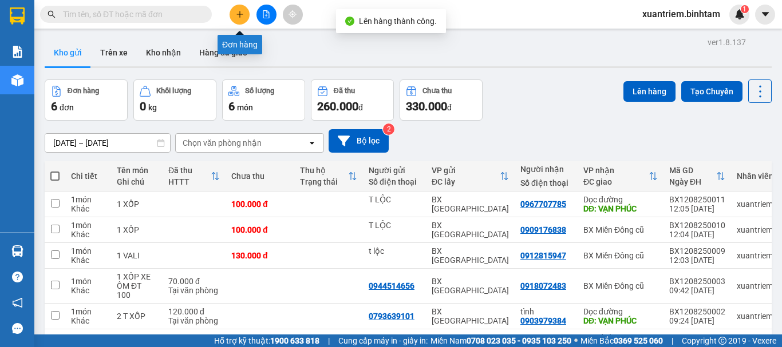
click at [238, 16] on icon "plus" at bounding box center [240, 14] width 8 height 8
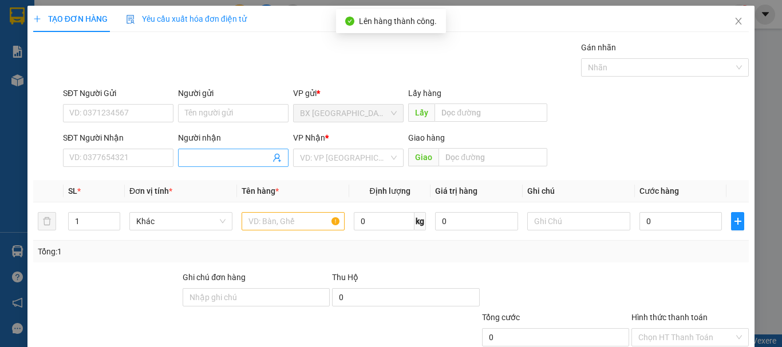
click at [223, 153] on input "Người nhận" at bounding box center [227, 158] width 85 height 13
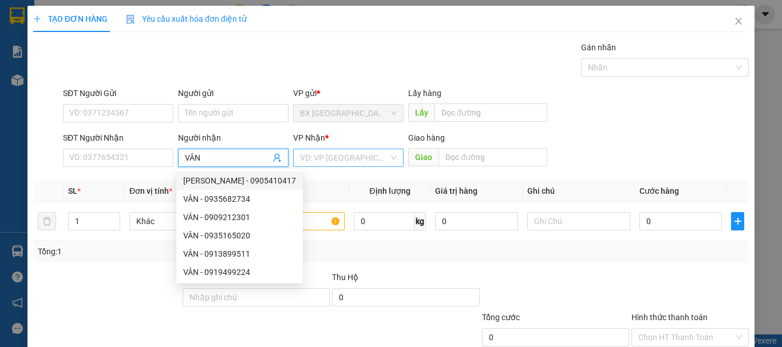
type input "VÂN"
click at [371, 153] on input "search" at bounding box center [344, 157] width 89 height 17
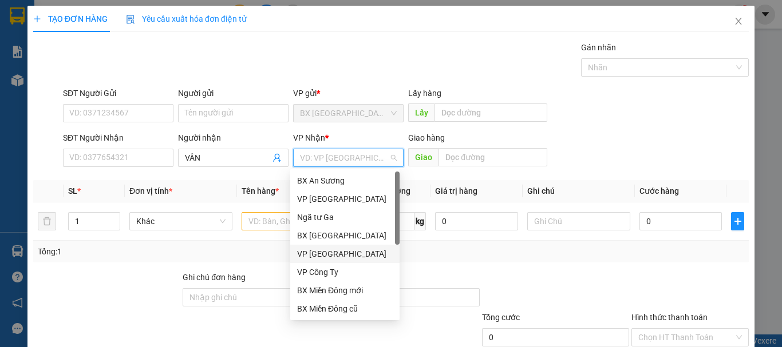
click at [340, 247] on div "VP [GEOGRAPHIC_DATA]" at bounding box center [344, 254] width 109 height 18
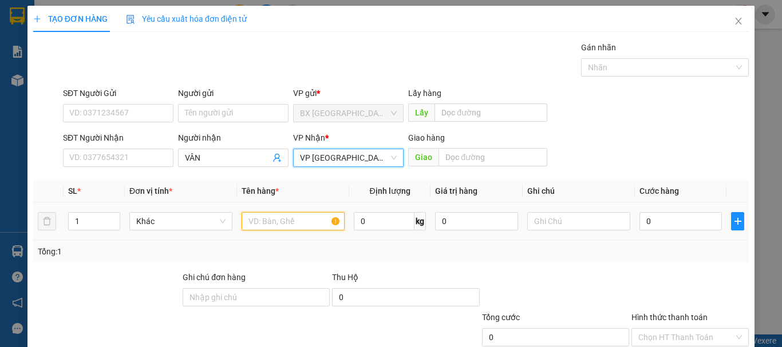
click at [292, 223] on input "text" at bounding box center [293, 221] width 103 height 18
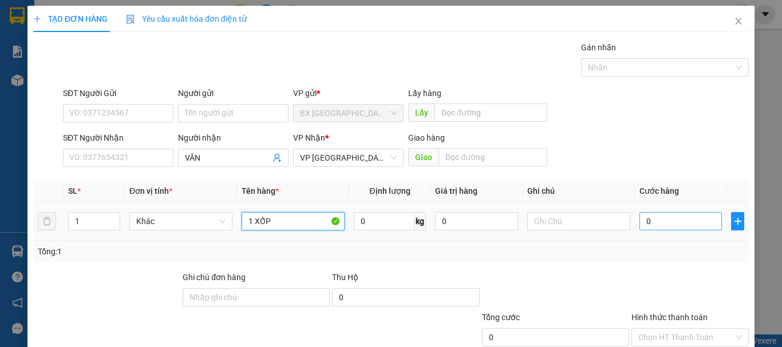
type input "1 XỐP"
click at [695, 229] on input "0" at bounding box center [680, 221] width 82 height 18
type input "1"
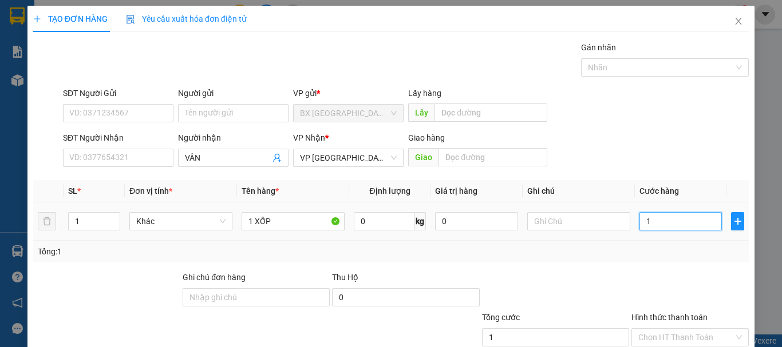
type input "15"
type input "150"
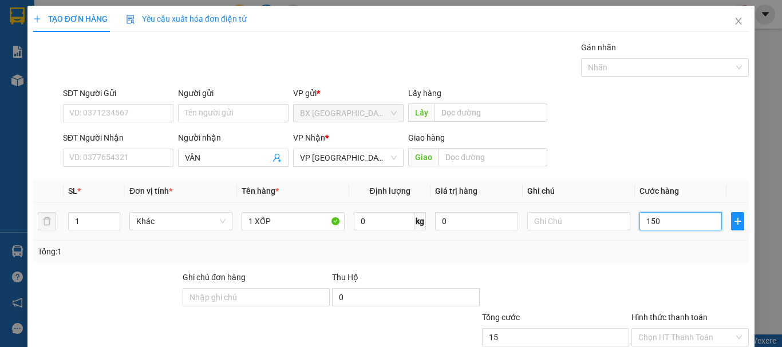
type input "150"
type input "1.500"
type input "15.000"
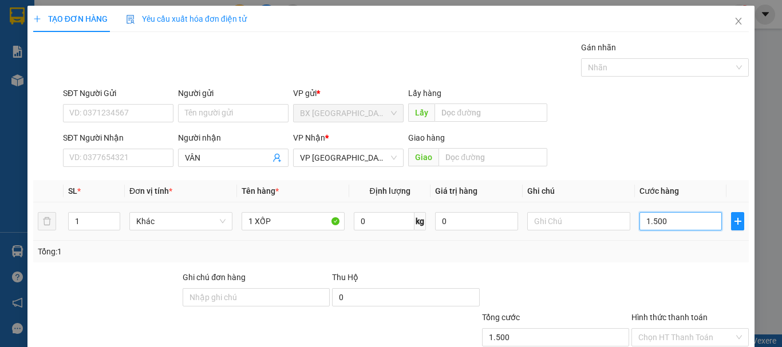
type input "15.000"
type input "150.000"
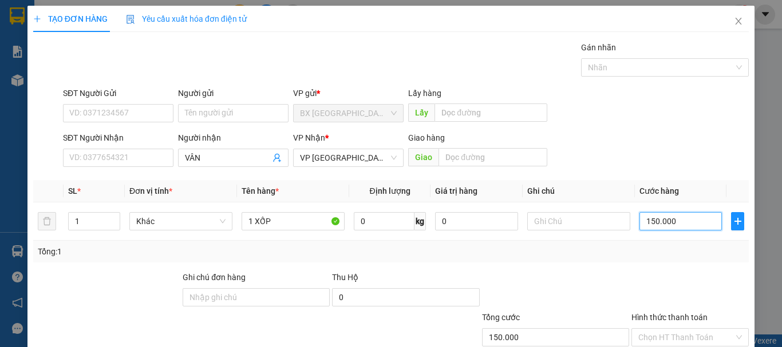
scroll to position [76, 0]
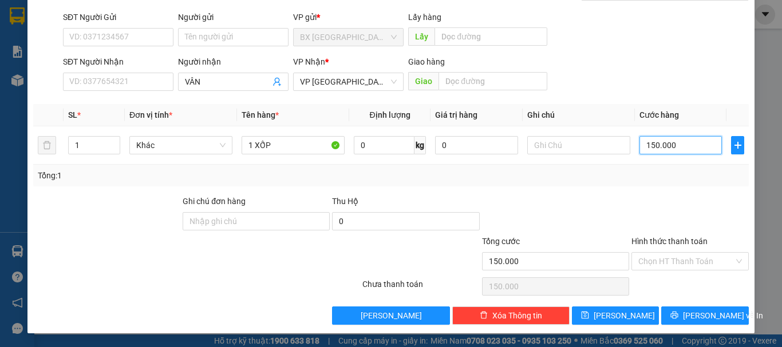
type input "150.000"
click at [679, 249] on div "Hình thức thanh toán" at bounding box center [689, 243] width 117 height 17
click at [678, 262] on input "Hình thức thanh toán" at bounding box center [686, 261] width 96 height 17
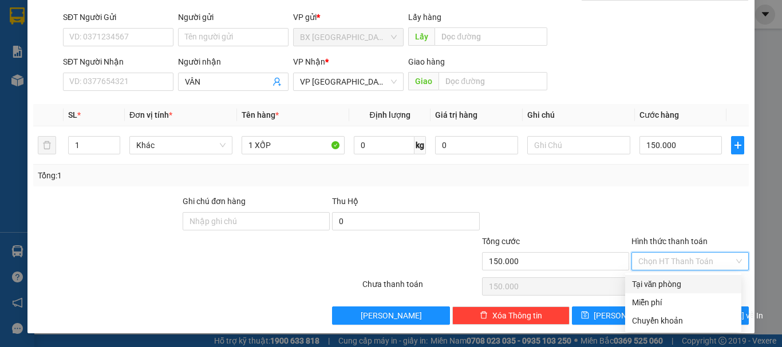
click at [678, 285] on div "Tại văn phòng" at bounding box center [683, 284] width 102 height 13
type input "0"
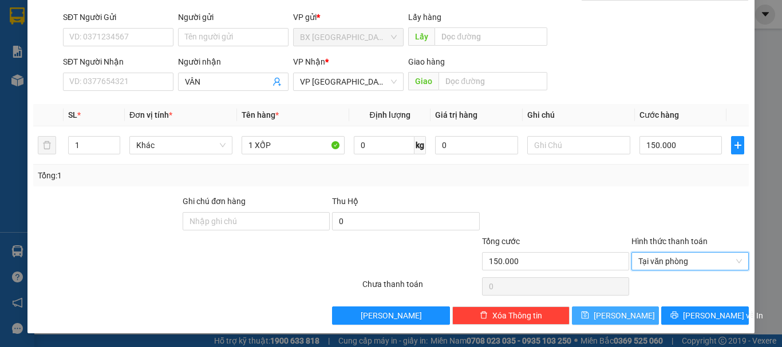
click at [612, 323] on button "[PERSON_NAME]" at bounding box center [616, 316] width 88 height 18
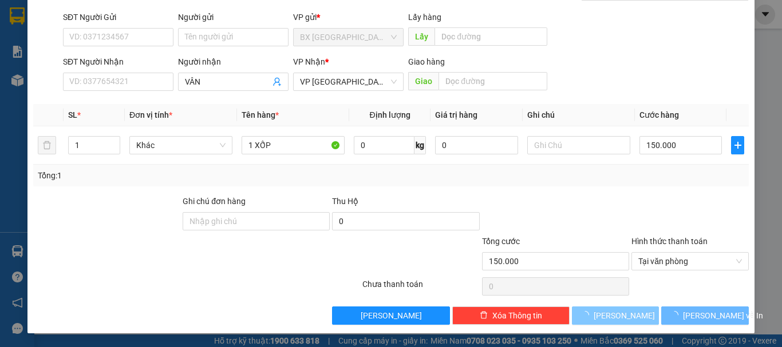
type input "0"
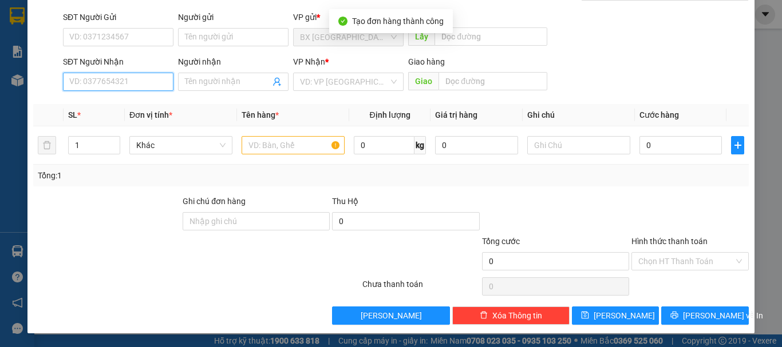
click at [140, 81] on input "SĐT Người Nhận" at bounding box center [118, 82] width 110 height 18
type input "0364202908"
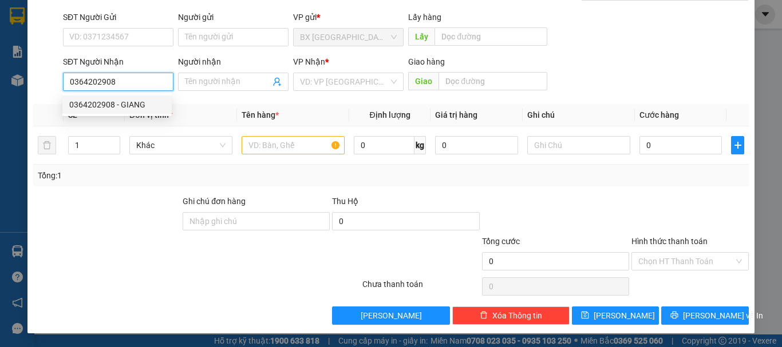
click at [144, 106] on div "0364202908 - GIANG" at bounding box center [117, 104] width 96 height 13
type input "GIANG"
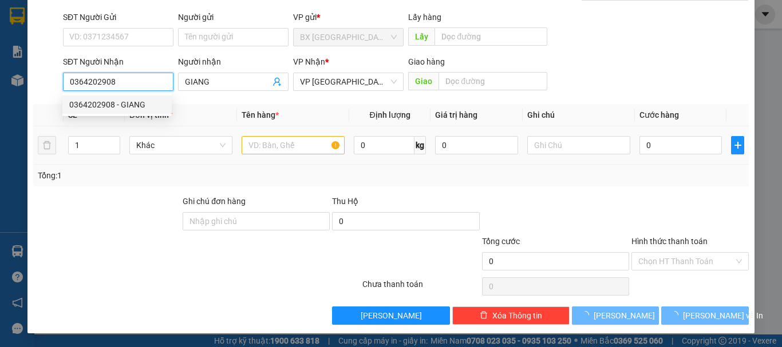
type input "280.000"
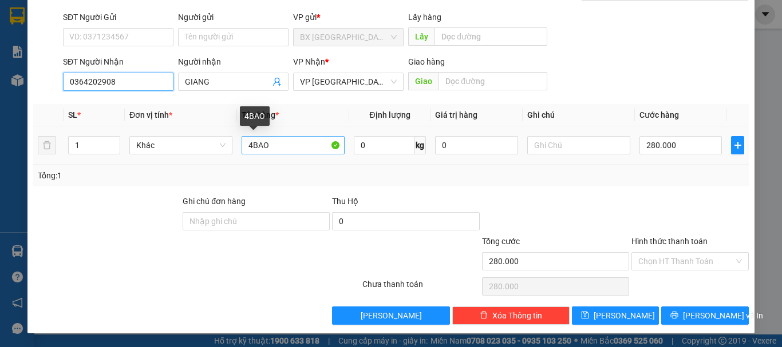
type input "0364202908"
click at [251, 148] on input "4BAO" at bounding box center [293, 145] width 103 height 18
type input "6 BAO"
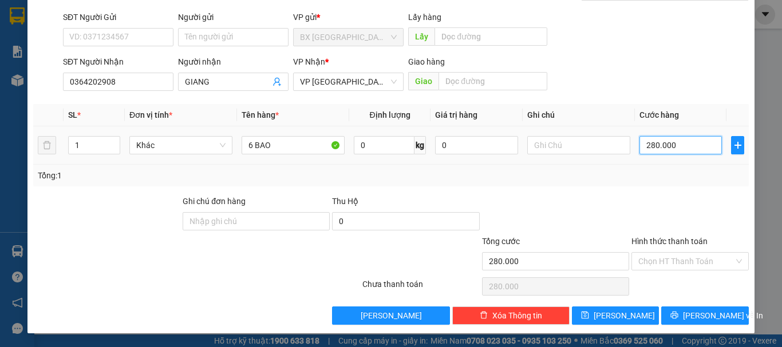
click at [696, 151] on input "280.000" at bounding box center [680, 145] width 82 height 18
type input "4"
type input "42"
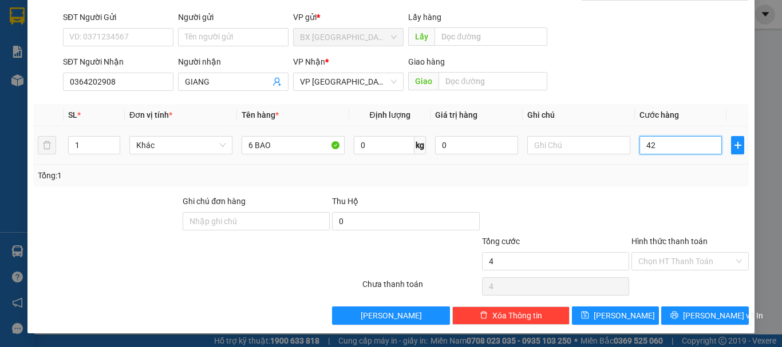
type input "42"
type input "420"
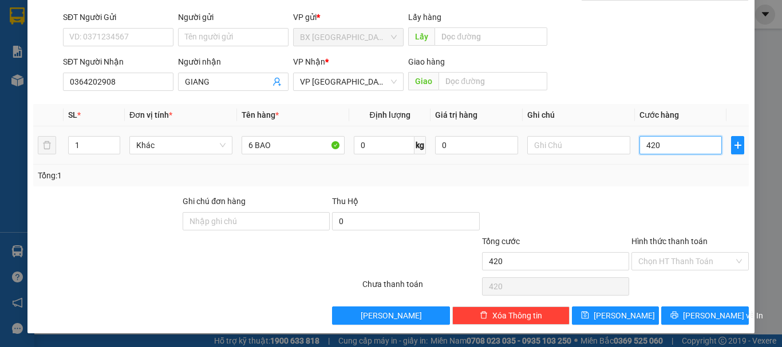
type input "4.200"
type input "42.000"
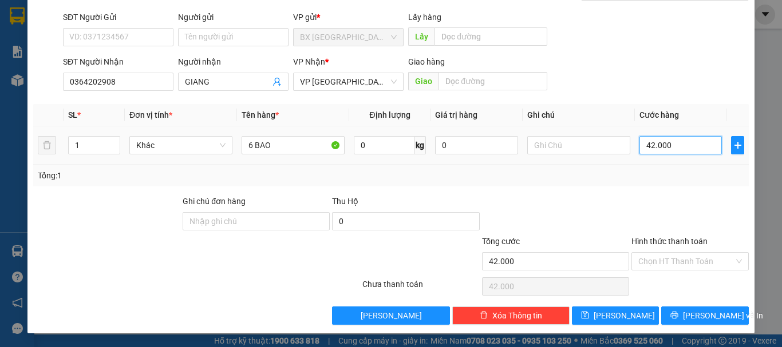
type input "420.000"
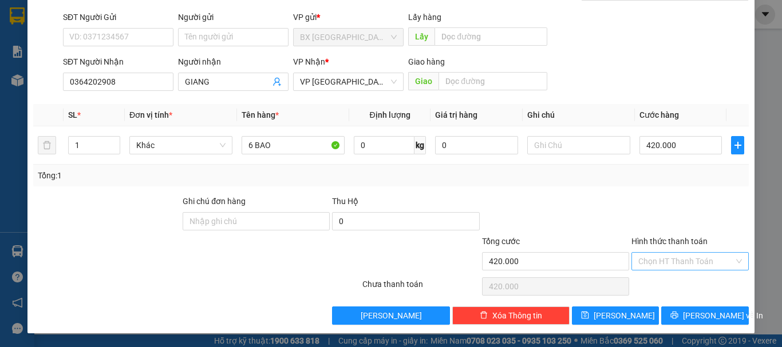
click at [693, 268] on input "Hình thức thanh toán" at bounding box center [686, 261] width 96 height 17
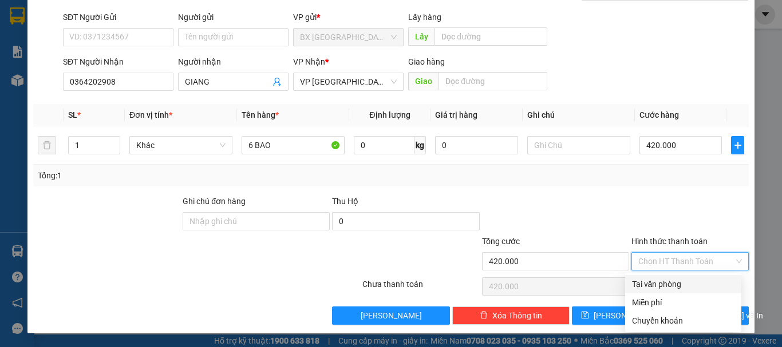
click at [687, 283] on div "Tại văn phòng" at bounding box center [683, 284] width 102 height 13
type input "0"
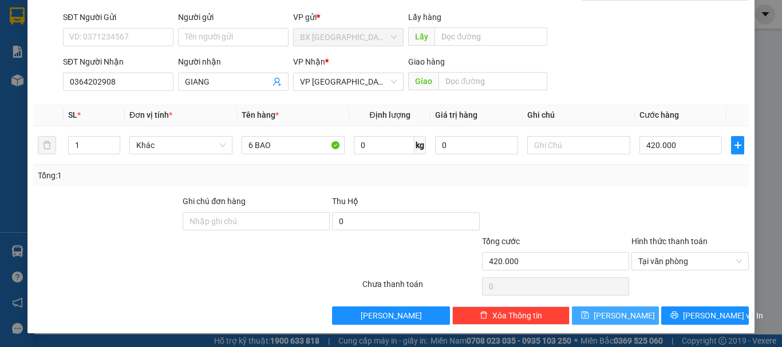
click at [606, 311] on button "[PERSON_NAME]" at bounding box center [616, 316] width 88 height 18
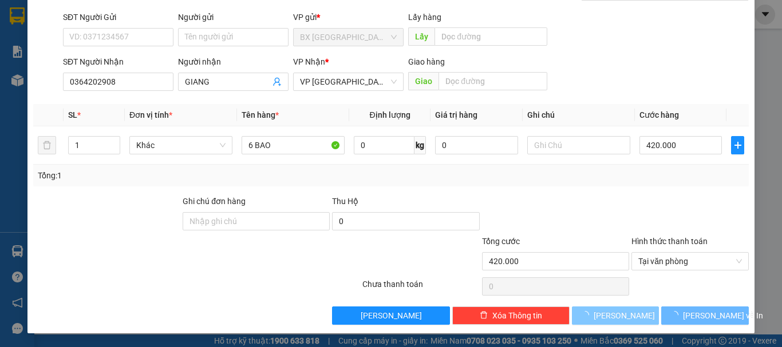
type input "0"
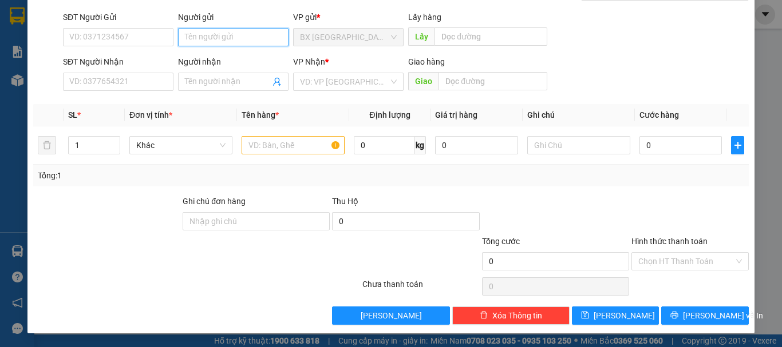
click at [242, 34] on input "Người gửi" at bounding box center [233, 37] width 110 height 18
type input "HS"
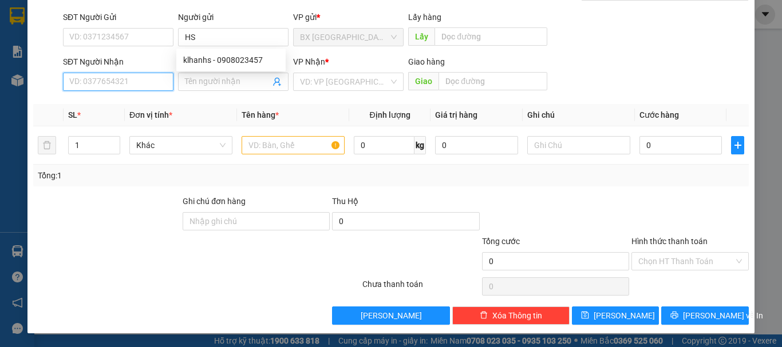
click at [109, 81] on input "SĐT Người Nhận" at bounding box center [118, 82] width 110 height 18
click at [126, 82] on input "091418479" at bounding box center [118, 82] width 110 height 18
click at [84, 81] on input "091418479" at bounding box center [118, 82] width 110 height 18
type input "0916418479"
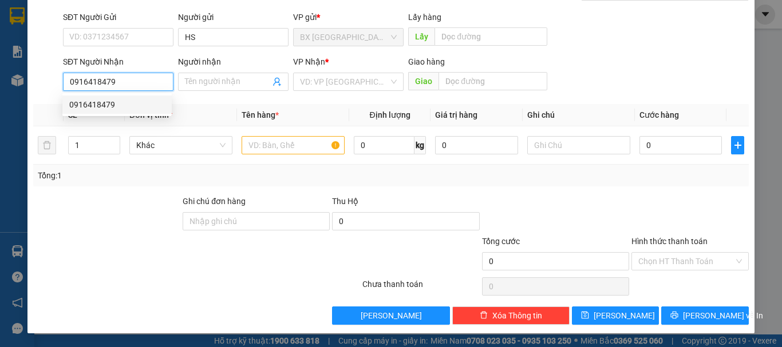
click at [133, 106] on div "0916418479" at bounding box center [117, 104] width 96 height 13
type input "130.000"
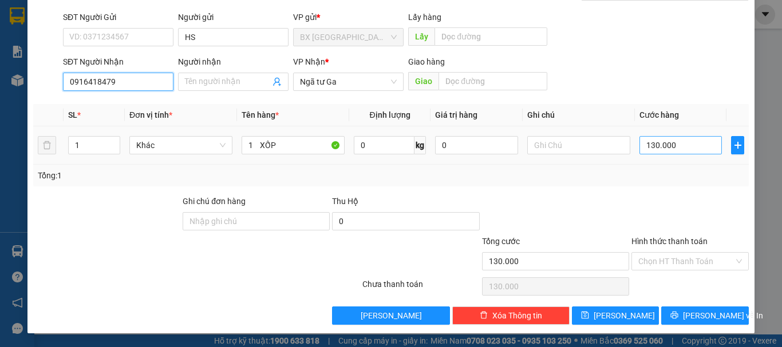
type input "0916418479"
click at [687, 147] on input "130.000" at bounding box center [680, 145] width 82 height 18
type input "7"
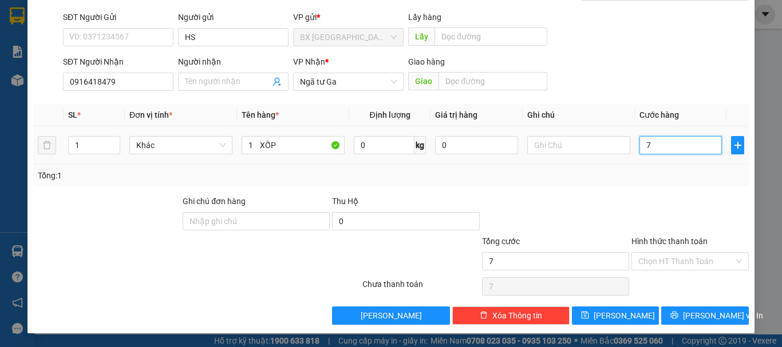
type input "70"
type input "700"
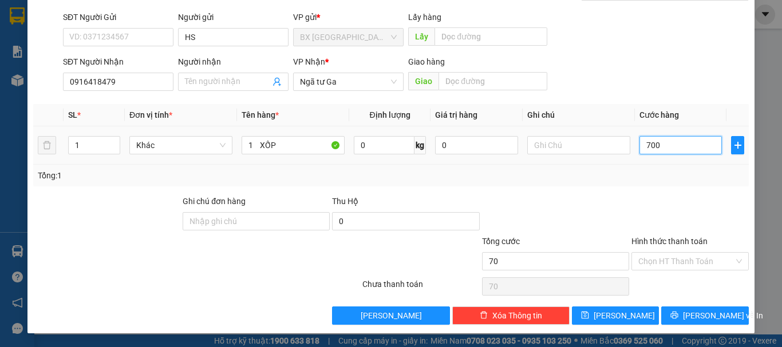
type input "700"
type input "7.000"
type input "700"
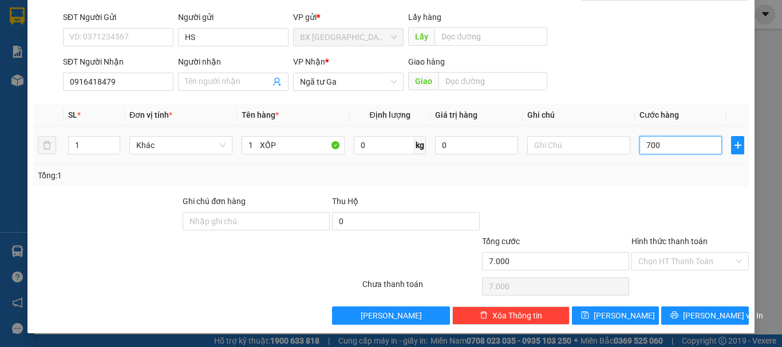
type input "700"
type input "0"
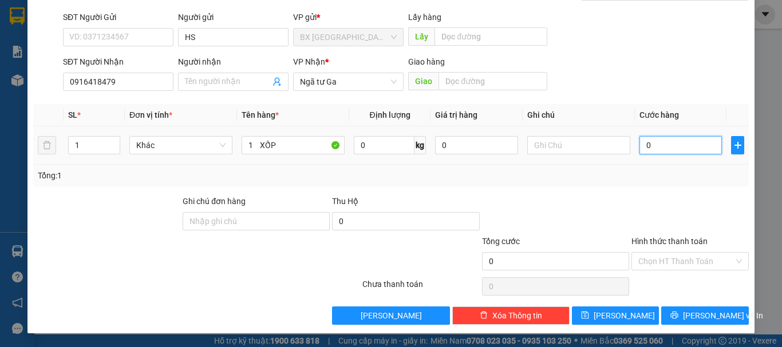
type input "8"
type input "08"
type input "80"
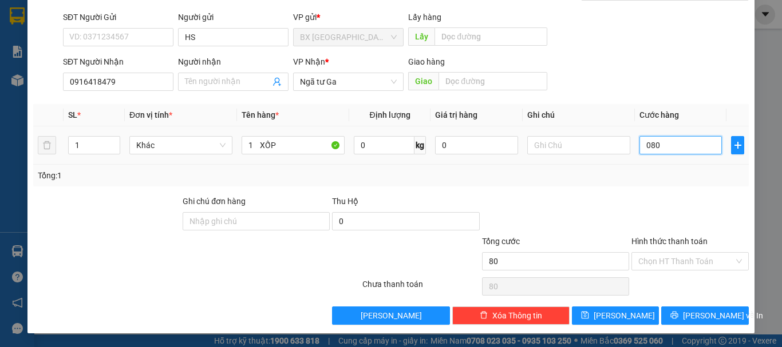
type input "0.800"
type input "800"
type input "08.000"
type input "8.000"
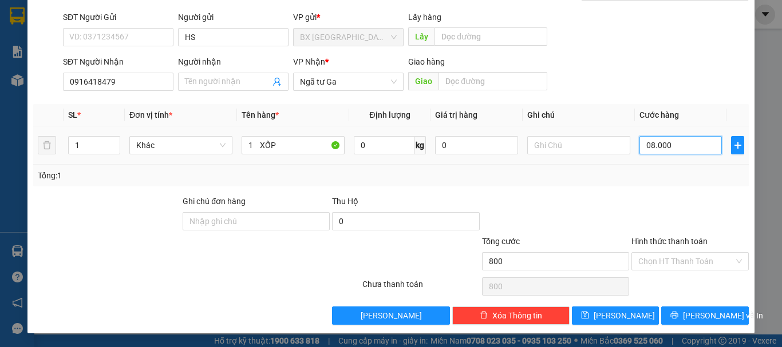
type input "8.000"
type input "80.000"
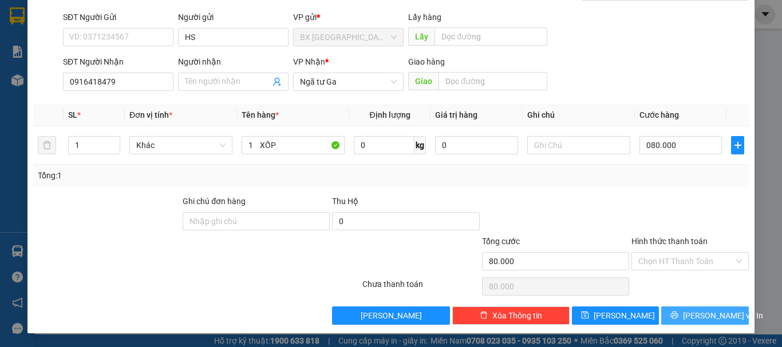
type input "80.000"
click at [719, 312] on span "[PERSON_NAME] và In" at bounding box center [723, 316] width 80 height 13
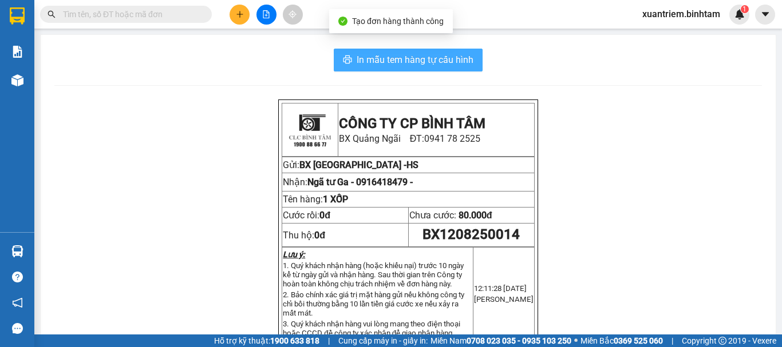
click at [438, 57] on span "In mẫu tem hàng tự cấu hình" at bounding box center [415, 60] width 117 height 14
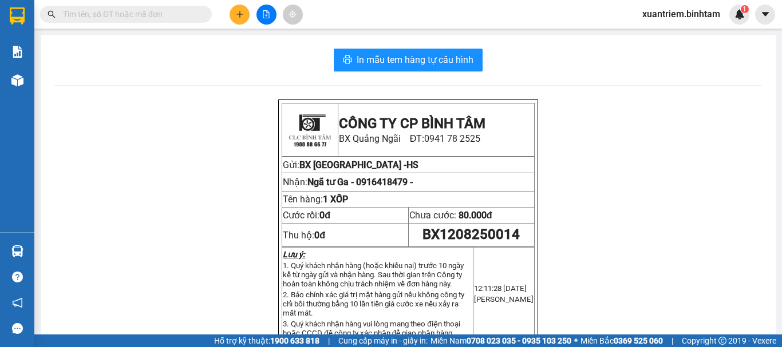
click at [266, 18] on icon "file-add" at bounding box center [266, 14] width 6 height 8
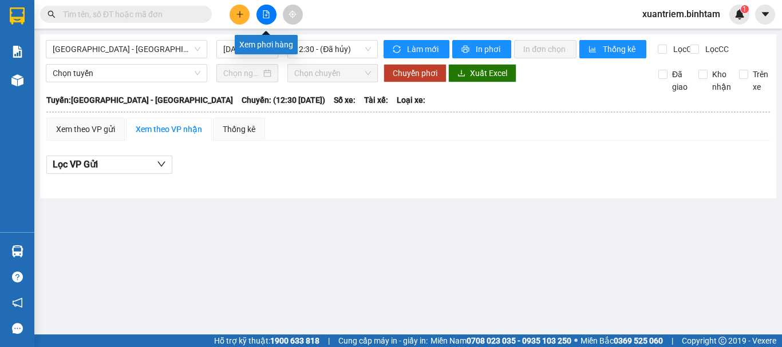
drag, startPoint x: 257, startPoint y: 197, endPoint x: 267, endPoint y: 11, distance: 185.7
click at [267, 11] on icon "file-add" at bounding box center [266, 14] width 6 height 8
click at [262, 15] on icon "file-add" at bounding box center [266, 14] width 8 height 8
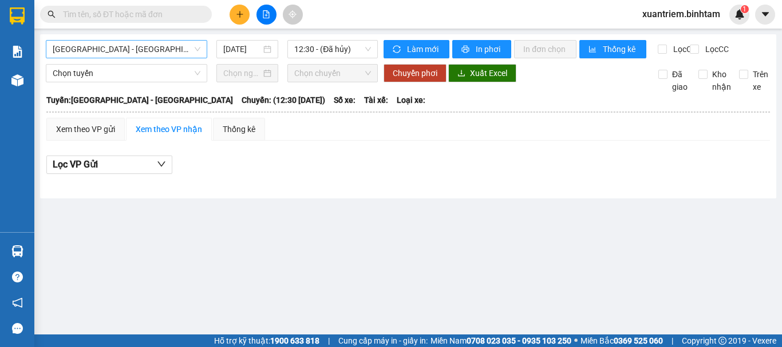
click at [191, 44] on span "Hà Nội - Quảng Ngãi" at bounding box center [127, 49] width 148 height 17
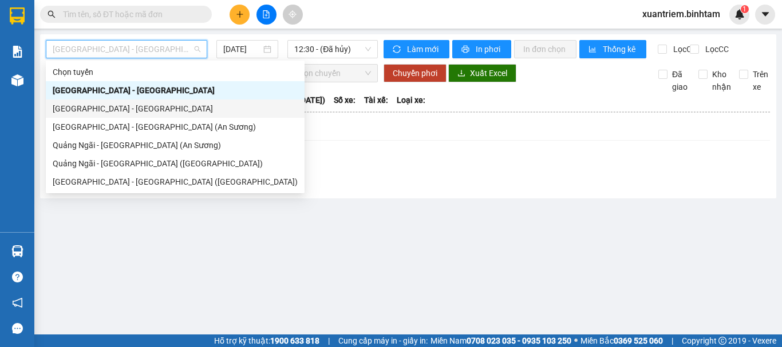
click at [148, 108] on div "Quảng Ngãi - Hà Nội" at bounding box center [175, 108] width 245 height 13
type input "12/08/2025"
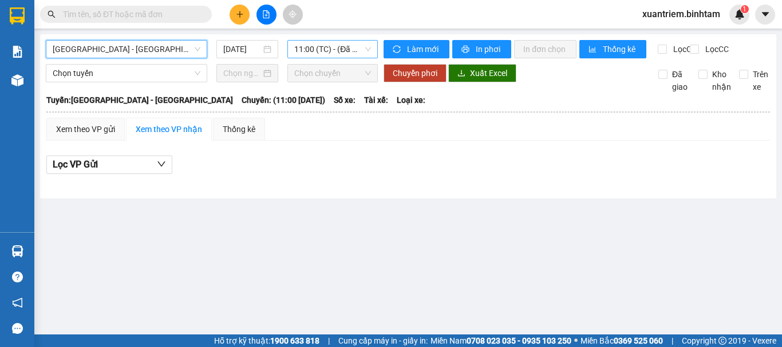
click at [316, 42] on span "11:00 (TC) - (Đã hủy)" at bounding box center [332, 49] width 77 height 17
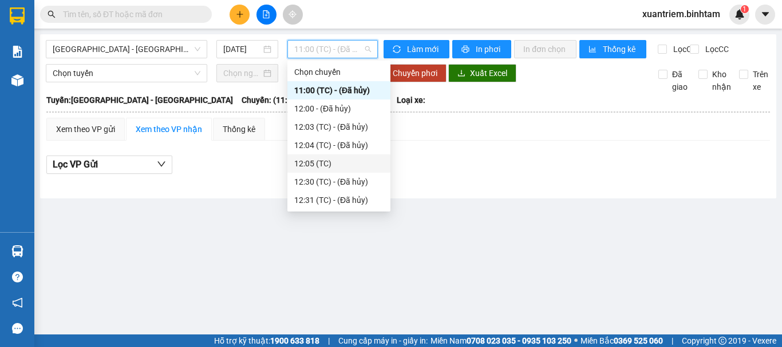
click at [329, 159] on div "12:05 (TC)" at bounding box center [338, 163] width 89 height 13
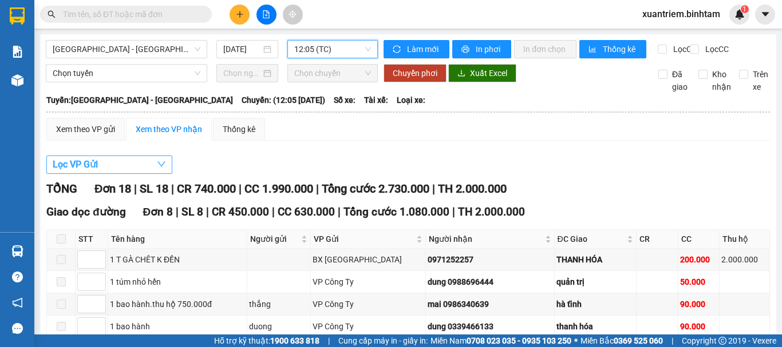
click at [132, 169] on button "Lọc VP Gửi" at bounding box center [109, 165] width 126 height 18
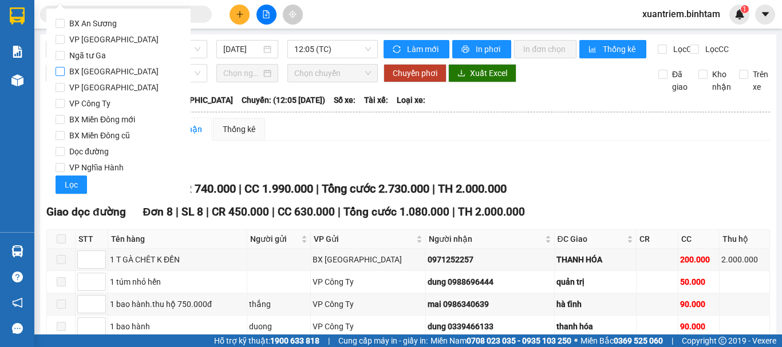
click at [124, 75] on span "BX [GEOGRAPHIC_DATA]" at bounding box center [114, 72] width 98 height 16
click at [65, 75] on input "BX [GEOGRAPHIC_DATA]" at bounding box center [60, 71] width 9 height 9
checkbox input "true"
click at [78, 184] on button "Lọc" at bounding box center [71, 185] width 31 height 18
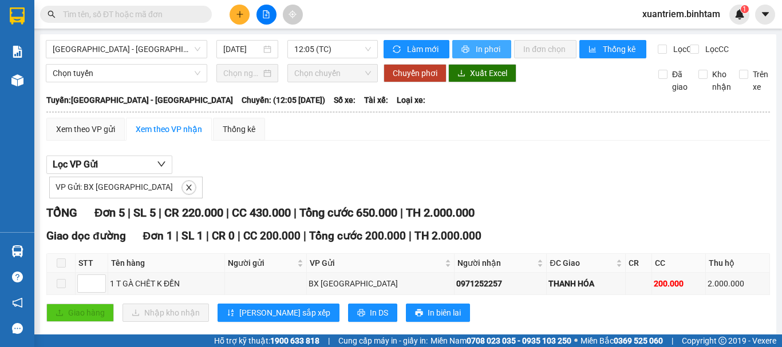
click at [480, 41] on button "In phơi" at bounding box center [481, 49] width 59 height 18
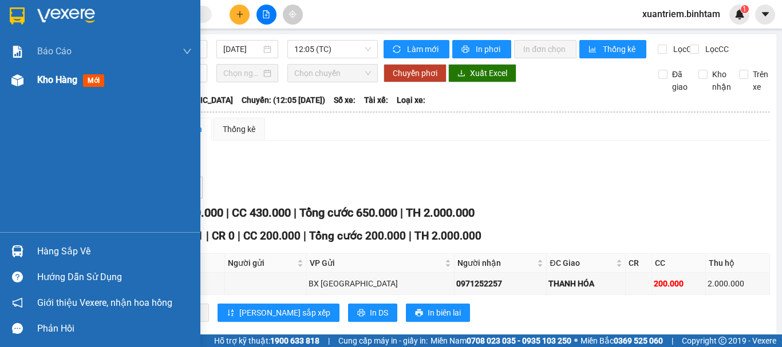
click at [27, 75] on div "Kho hàng mới" at bounding box center [100, 80] width 200 height 29
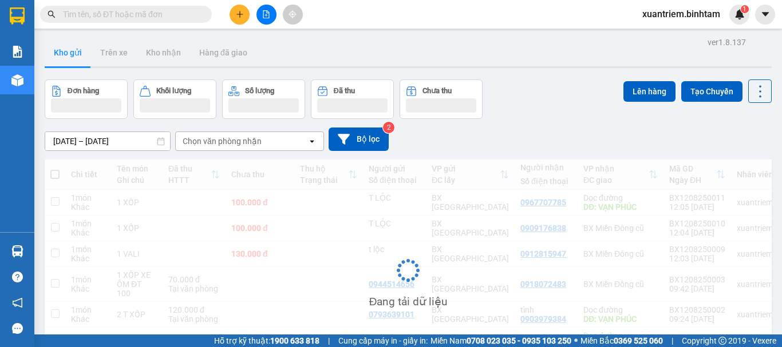
scroll to position [70, 0]
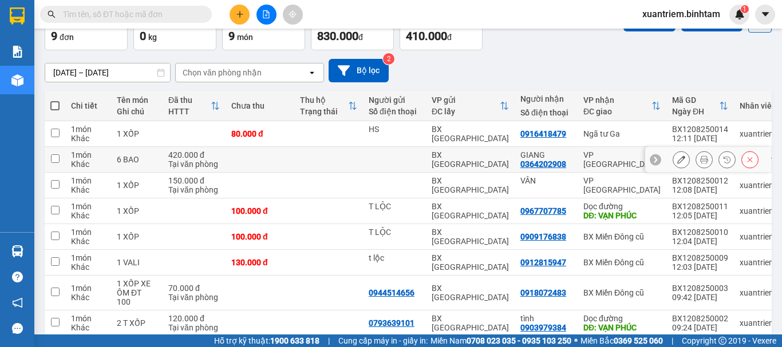
click at [418, 159] on div at bounding box center [395, 159] width 52 height 9
checkbox input "true"
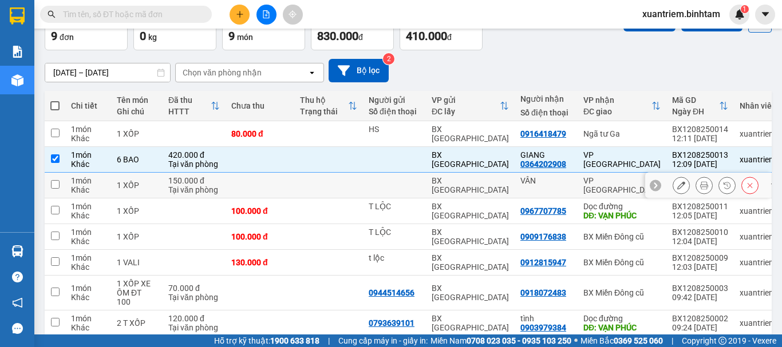
click at [366, 189] on td at bounding box center [394, 186] width 63 height 26
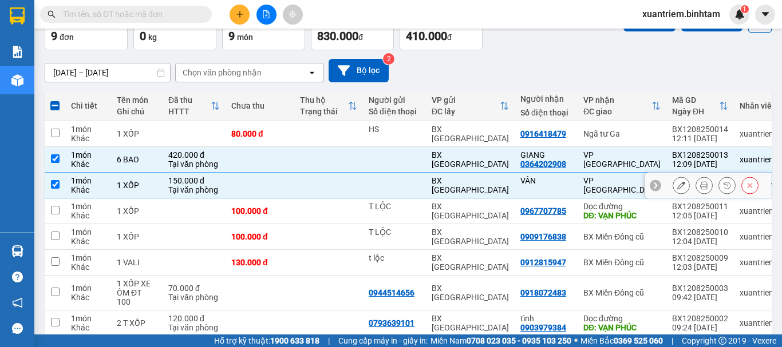
checkbox input "true"
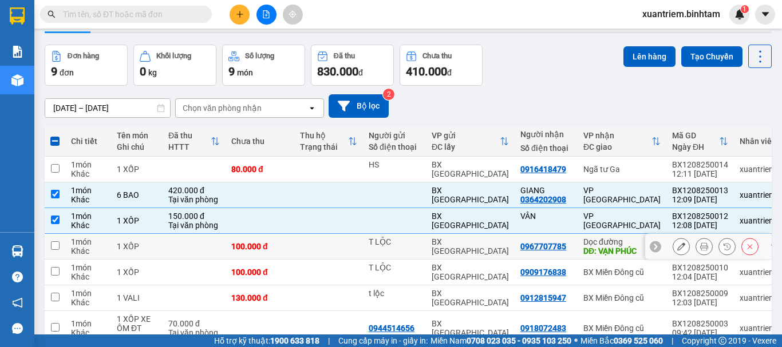
scroll to position [149, 0]
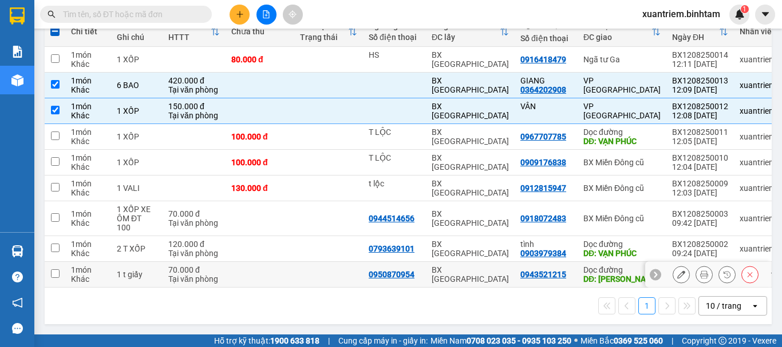
click at [226, 271] on td at bounding box center [259, 275] width 69 height 26
checkbox input "true"
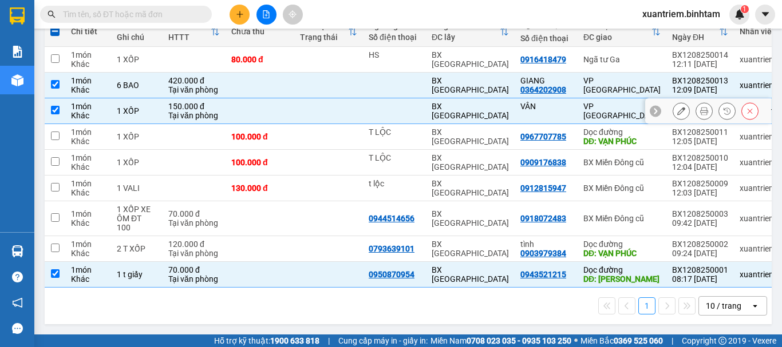
scroll to position [0, 0]
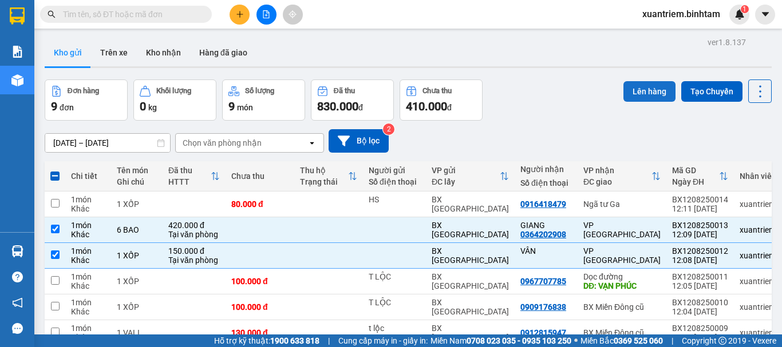
click at [634, 90] on button "Lên hàng" at bounding box center [649, 91] width 52 height 21
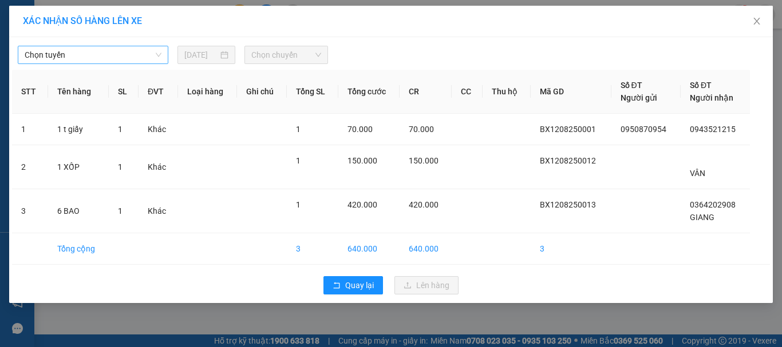
click at [80, 56] on span "Chọn tuyến" at bounding box center [93, 54] width 137 height 17
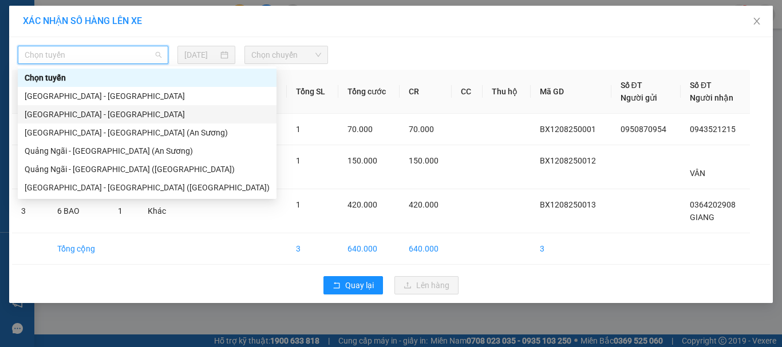
drag, startPoint x: 116, startPoint y: 116, endPoint x: 122, endPoint y: 109, distance: 8.9
click at [116, 115] on div "Quảng Ngãi - Hà Nội" at bounding box center [147, 114] width 245 height 13
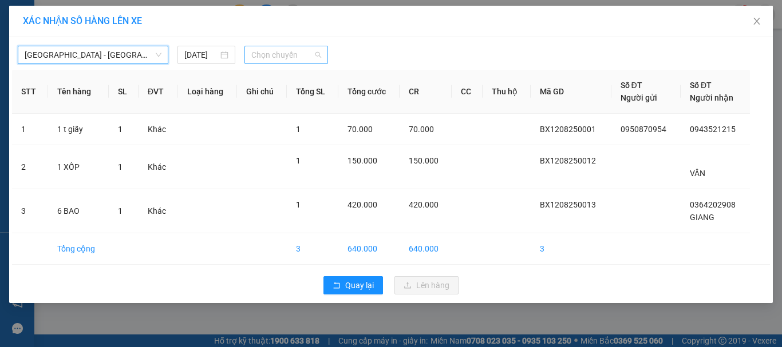
click at [266, 57] on span "Chọn chuyến" at bounding box center [286, 54] width 70 height 17
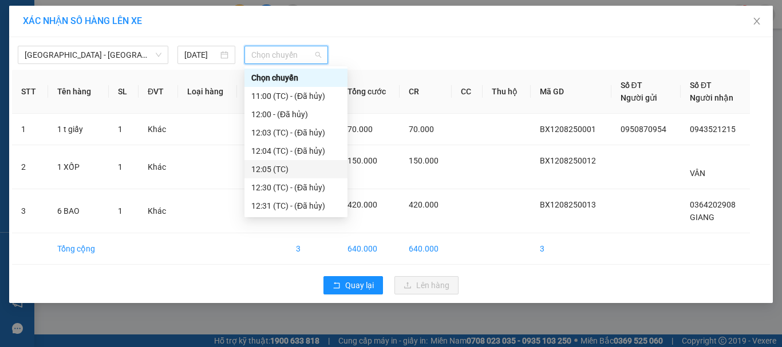
click at [294, 164] on div "12:05 (TC)" at bounding box center [295, 169] width 89 height 13
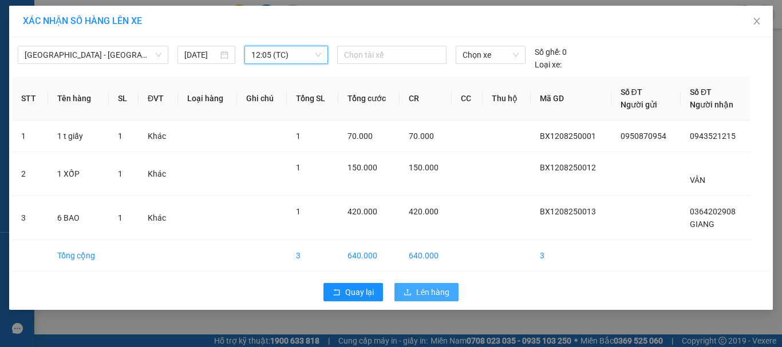
click at [441, 286] on span "Lên hàng" at bounding box center [432, 292] width 33 height 13
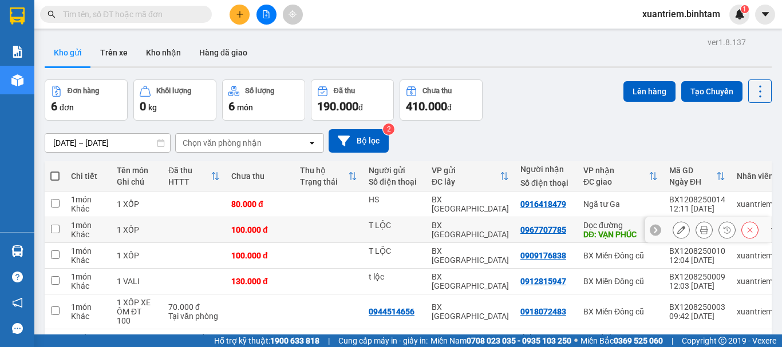
scroll to position [72, 0]
